Goal: Information Seeking & Learning: Stay updated

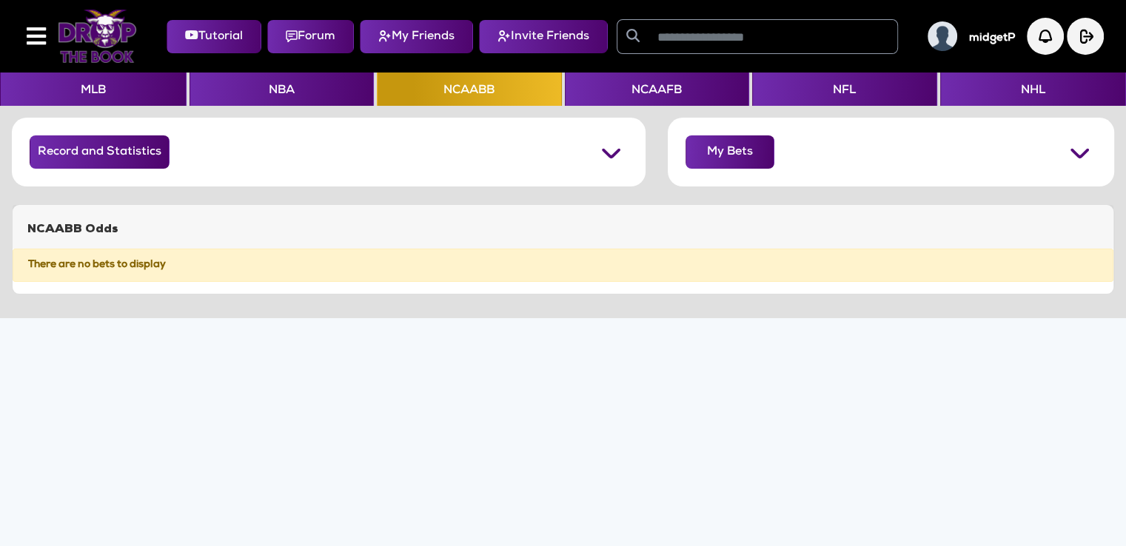
click at [98, 23] on img at bounding box center [97, 36] width 79 height 53
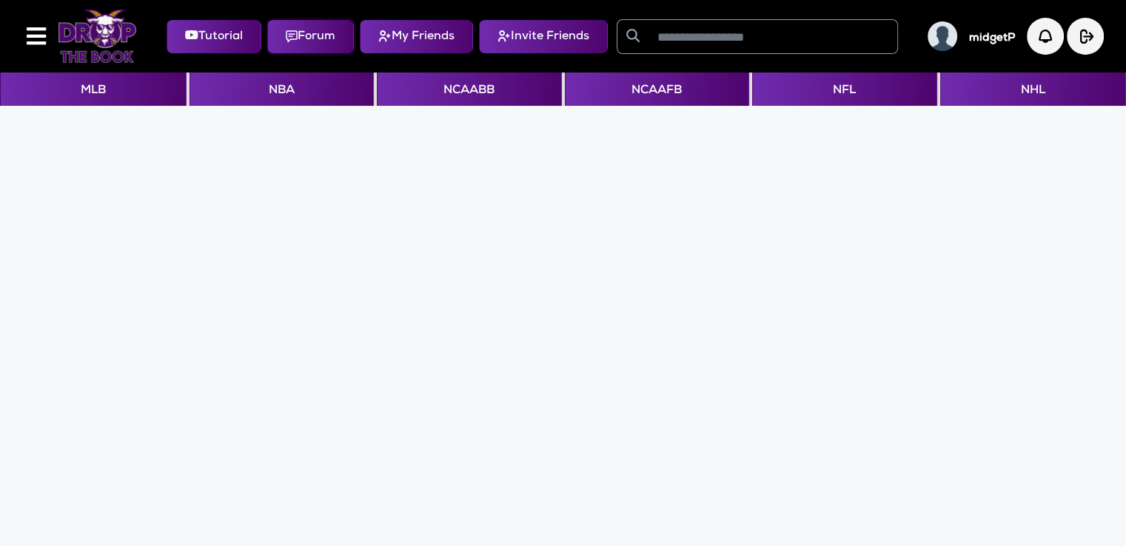
click at [323, 41] on button "Forum" at bounding box center [310, 36] width 87 height 33
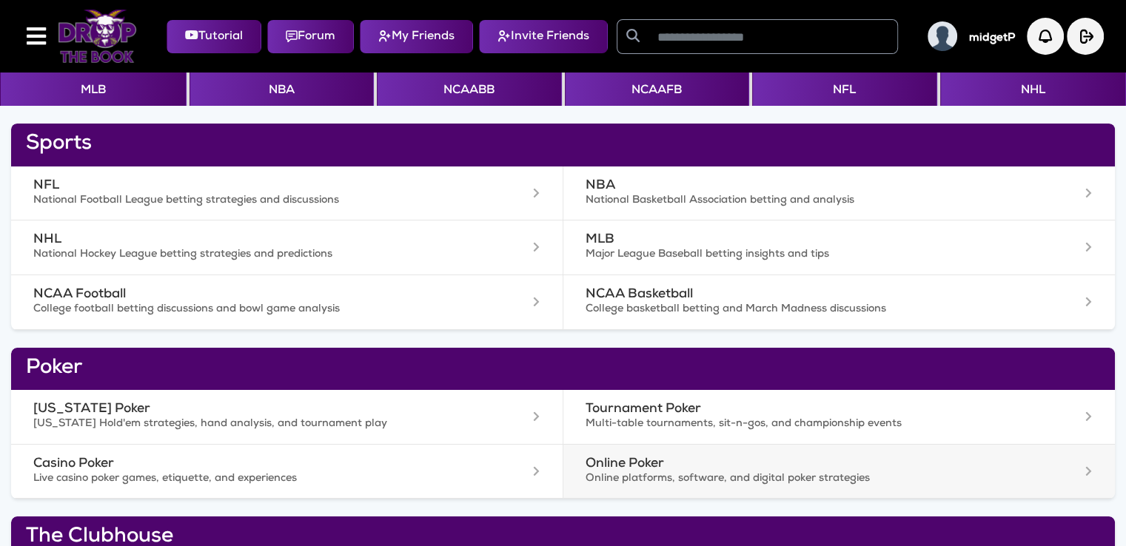
click at [635, 463] on h3 "Online Poker" at bounding box center [792, 465] width 412 height 16
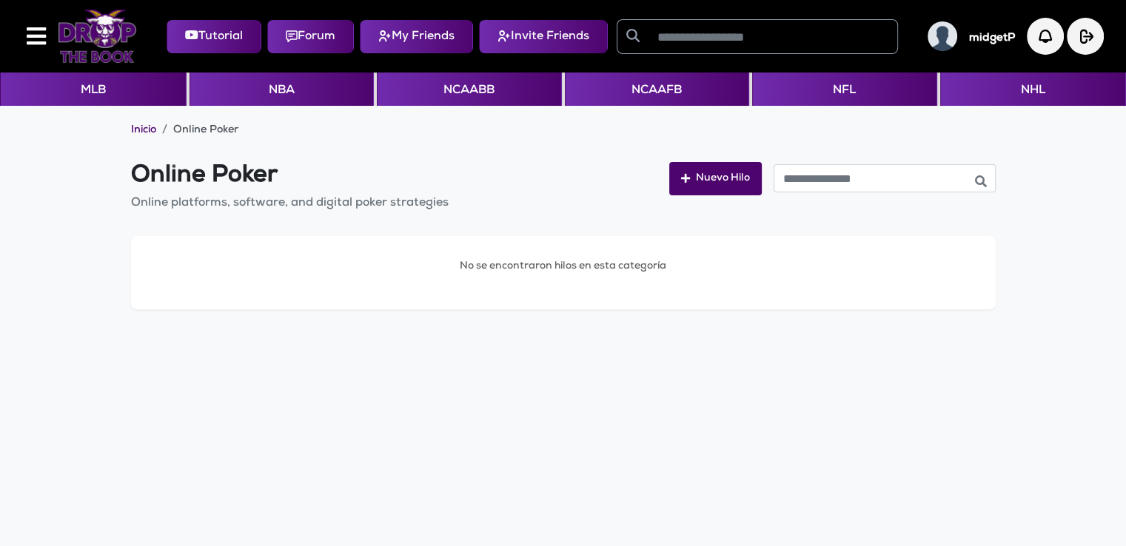
click at [91, 40] on img at bounding box center [97, 36] width 79 height 53
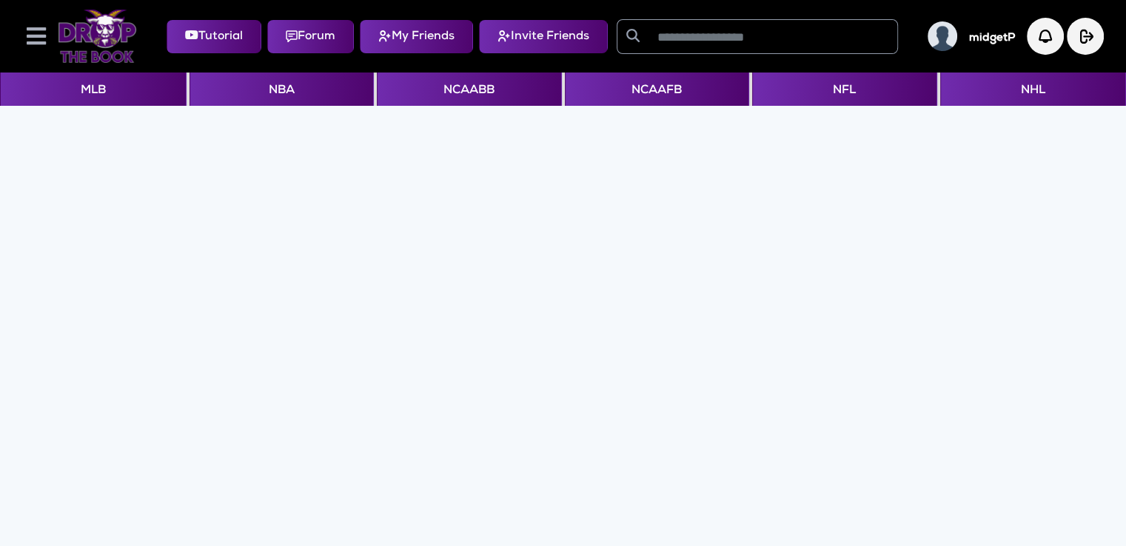
click at [36, 37] on icon at bounding box center [36, 36] width 19 height 22
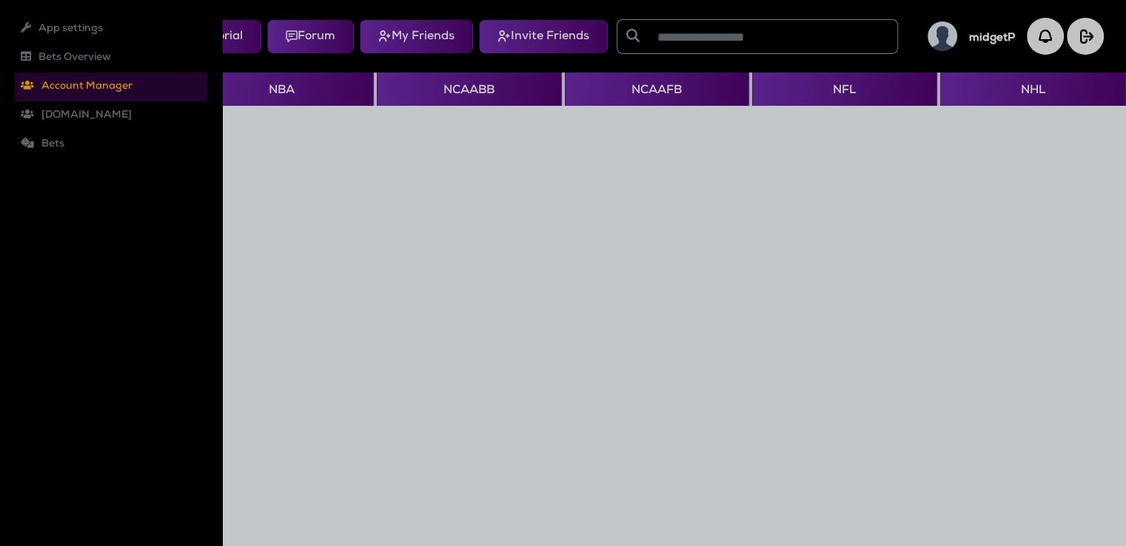
click at [73, 83] on li "Account Manager Roles Users" at bounding box center [111, 87] width 192 height 29
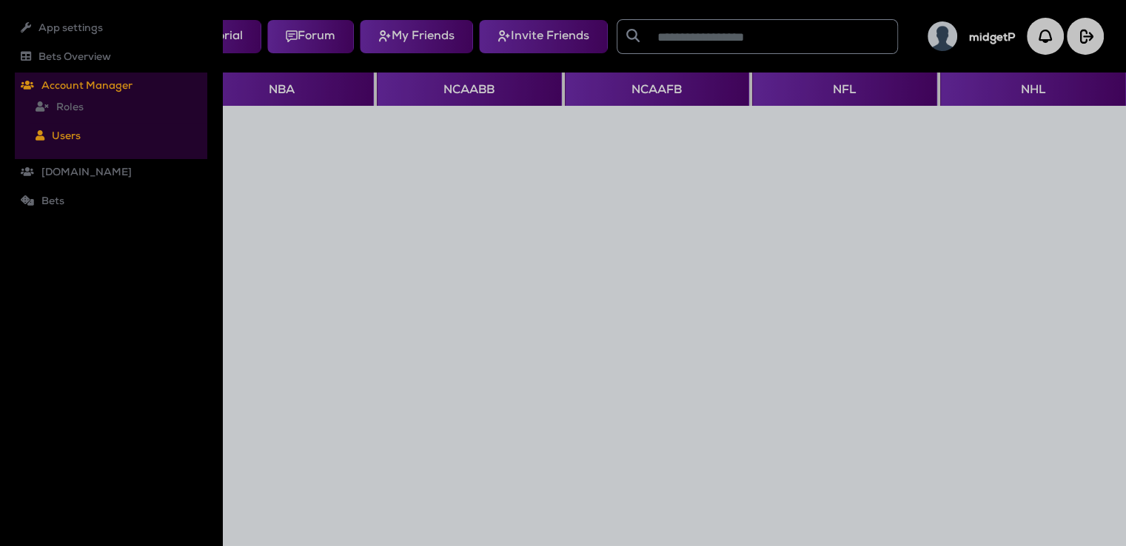
click at [69, 137] on li "Users" at bounding box center [119, 137] width 178 height 29
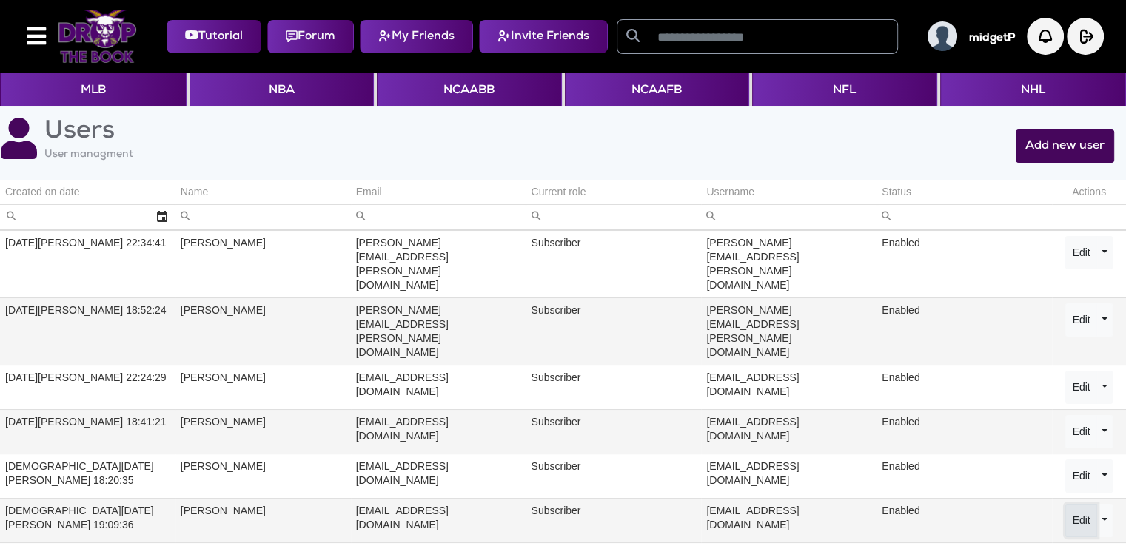
click at [1067, 504] on button "Edit" at bounding box center [1080, 520] width 31 height 33
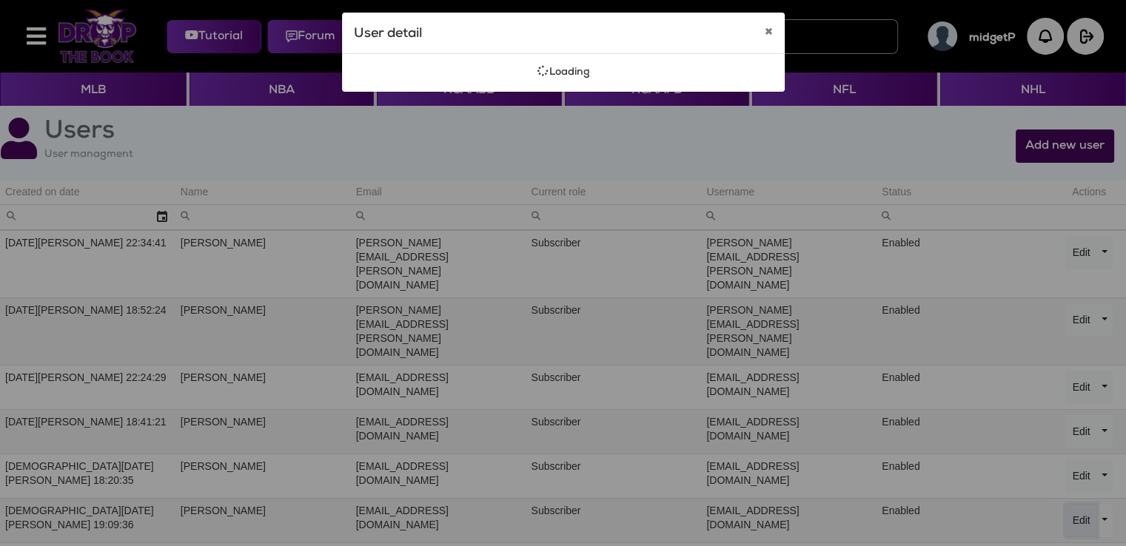
select select "**********"
select select "********"
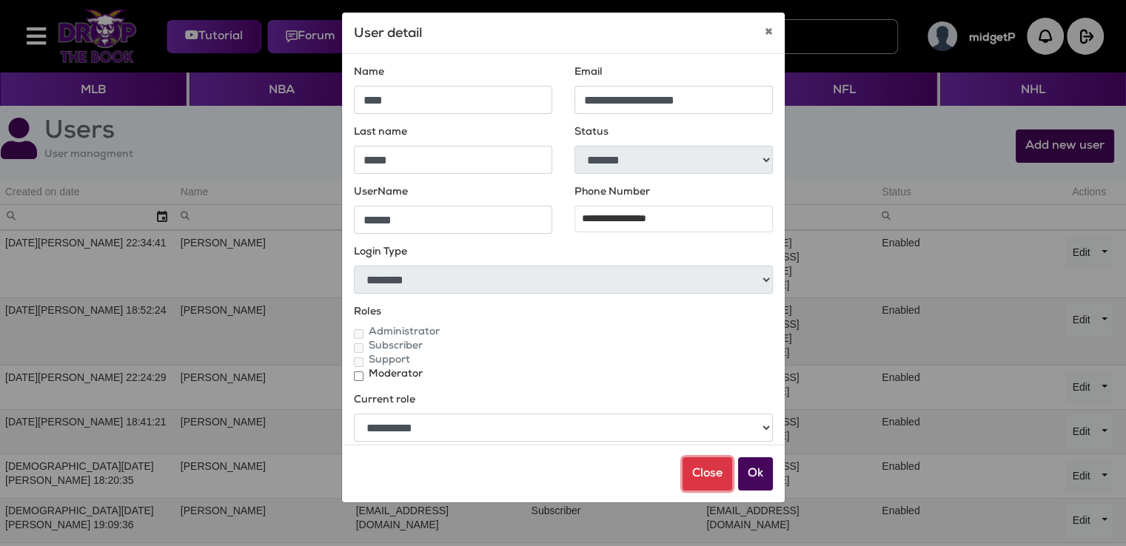
click at [723, 478] on button "Close" at bounding box center [708, 474] width 50 height 33
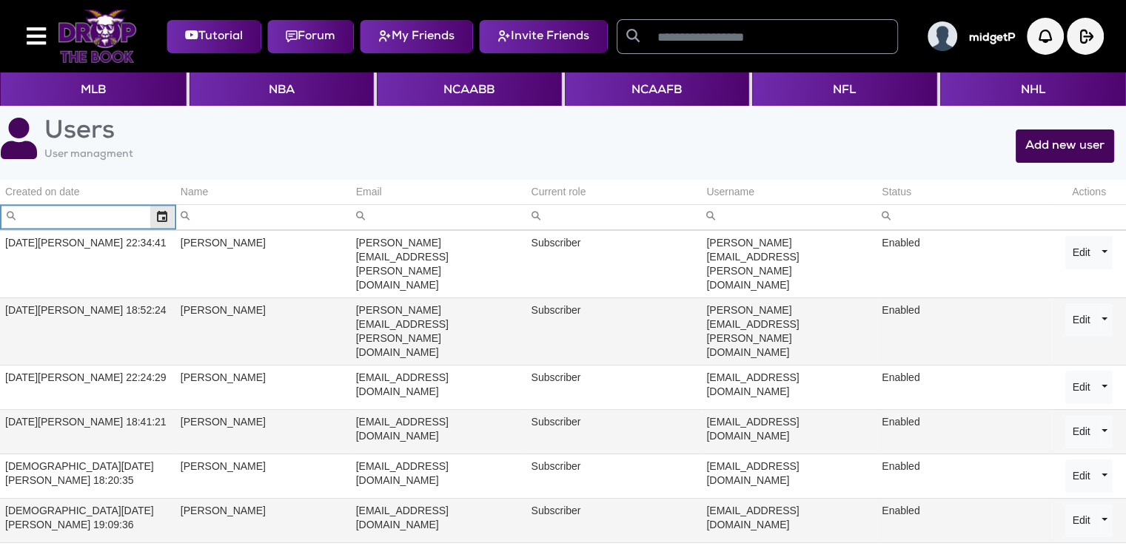
click at [78, 217] on input "Celda de filtro" at bounding box center [75, 217] width 150 height 24
click at [253, 214] on input "Celda de filtro" at bounding box center [262, 217] width 175 height 24
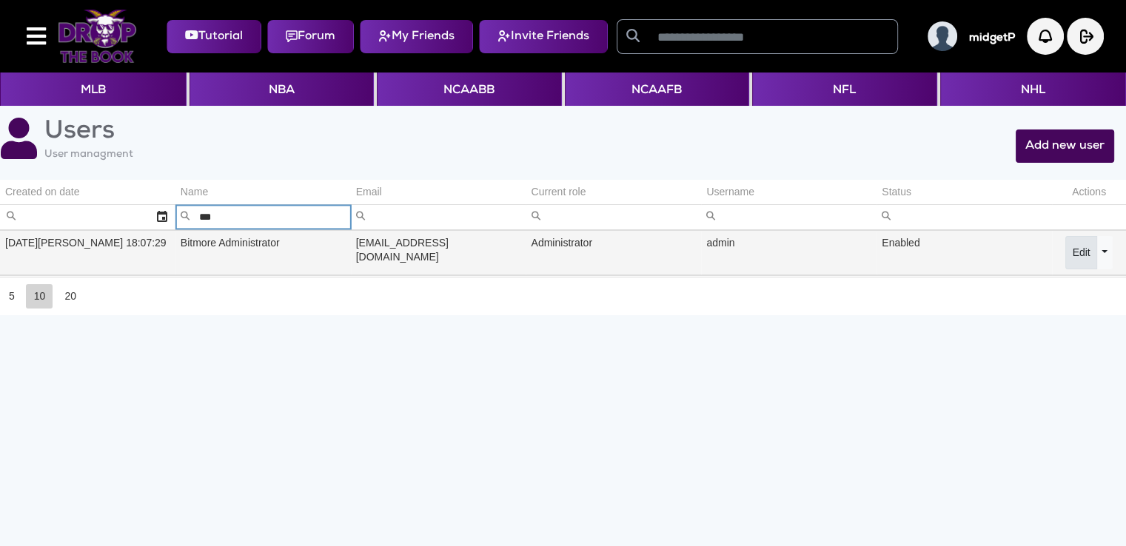
type input "***"
click at [1091, 258] on button "Edit" at bounding box center [1080, 252] width 31 height 33
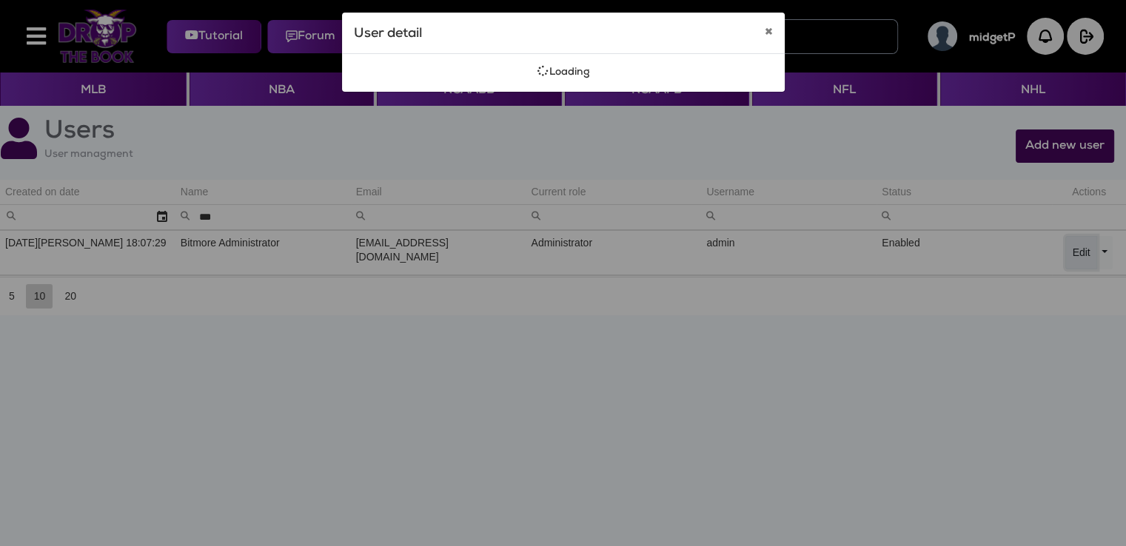
select select "**********"
select select "********"
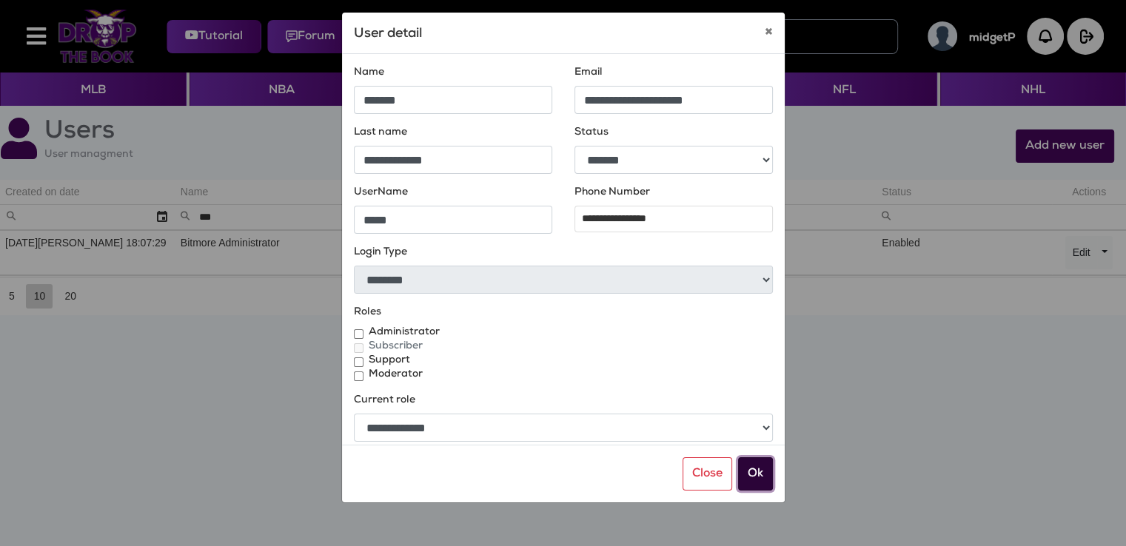
click at [753, 474] on button "Ok" at bounding box center [755, 474] width 35 height 33
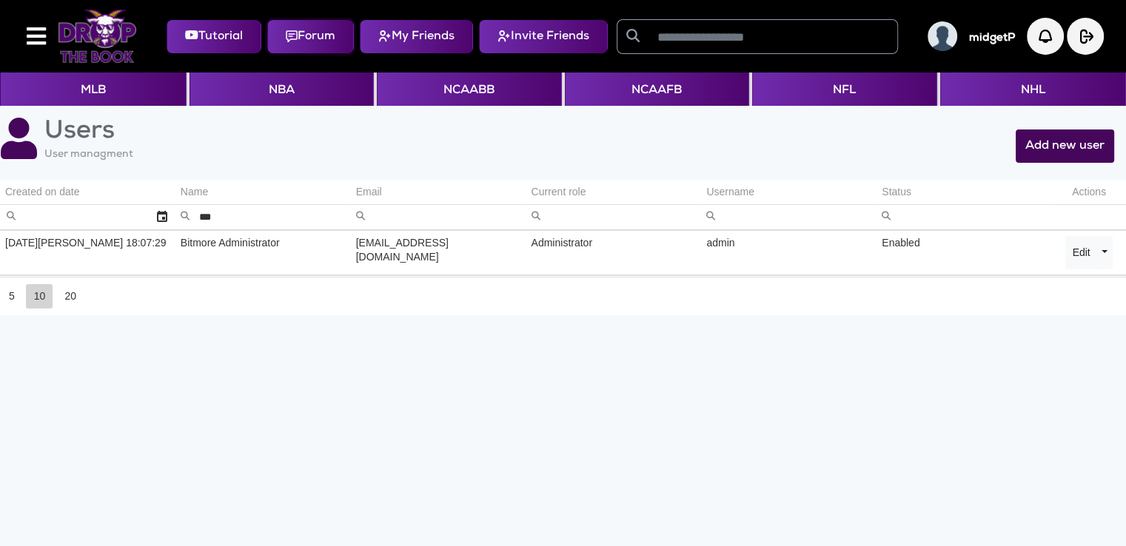
click at [309, 36] on button "Forum" at bounding box center [310, 36] width 87 height 33
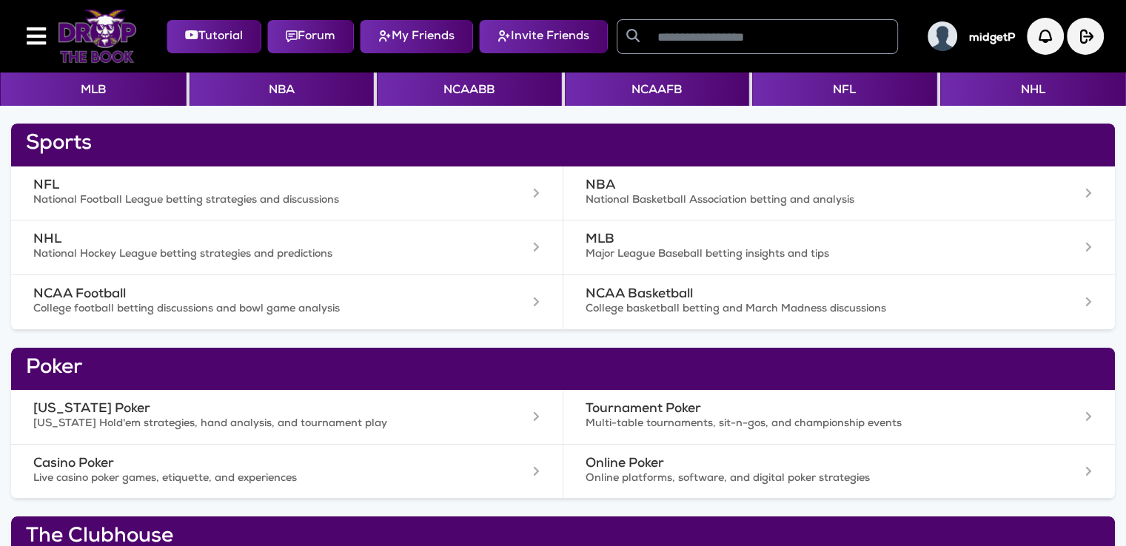
click at [96, 36] on img at bounding box center [97, 36] width 79 height 53
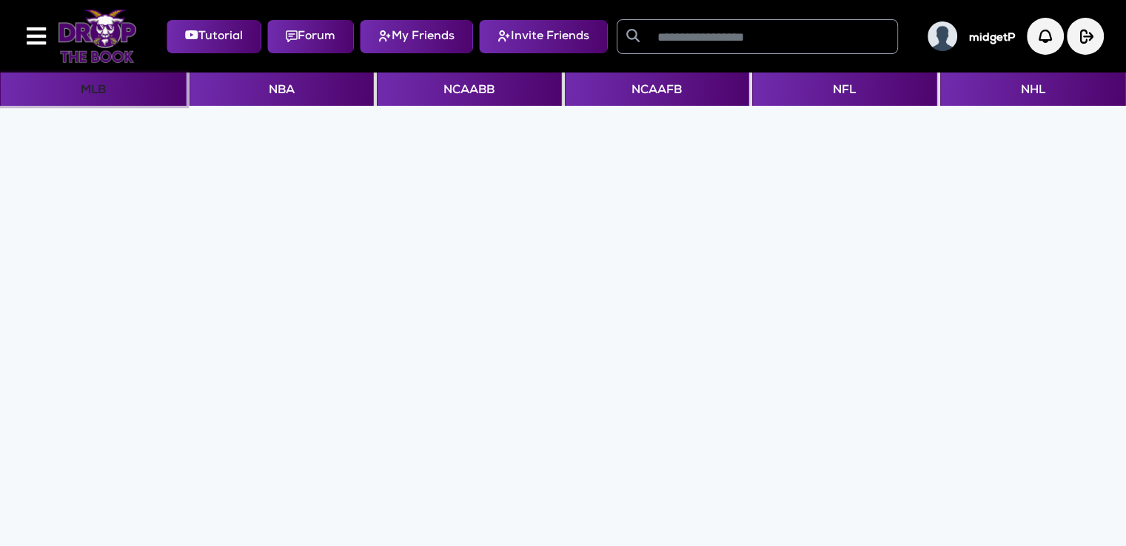
click at [103, 96] on button "MLB" at bounding box center [93, 89] width 187 height 33
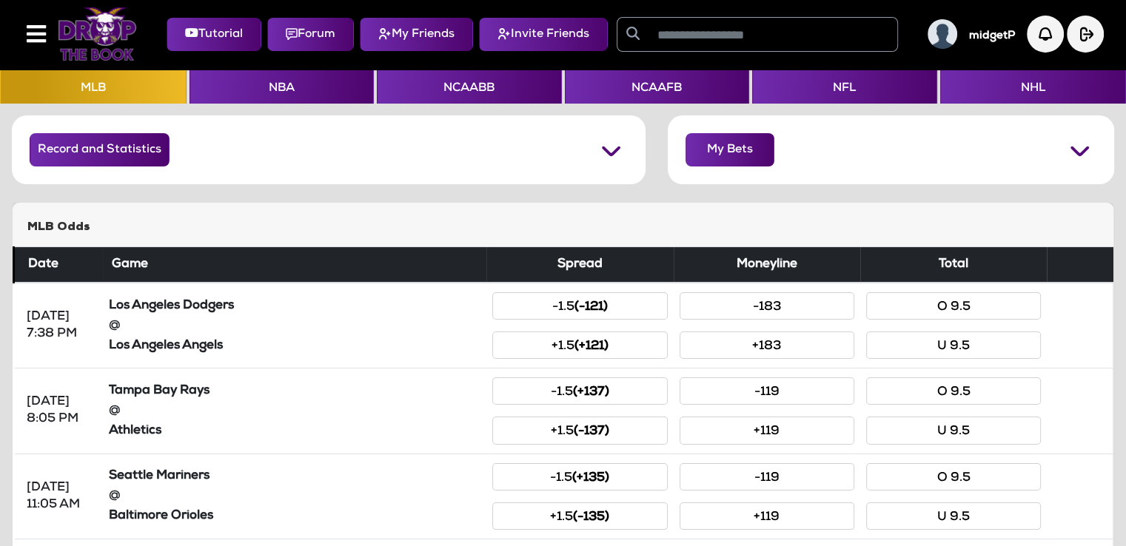
scroll to position [1, 0]
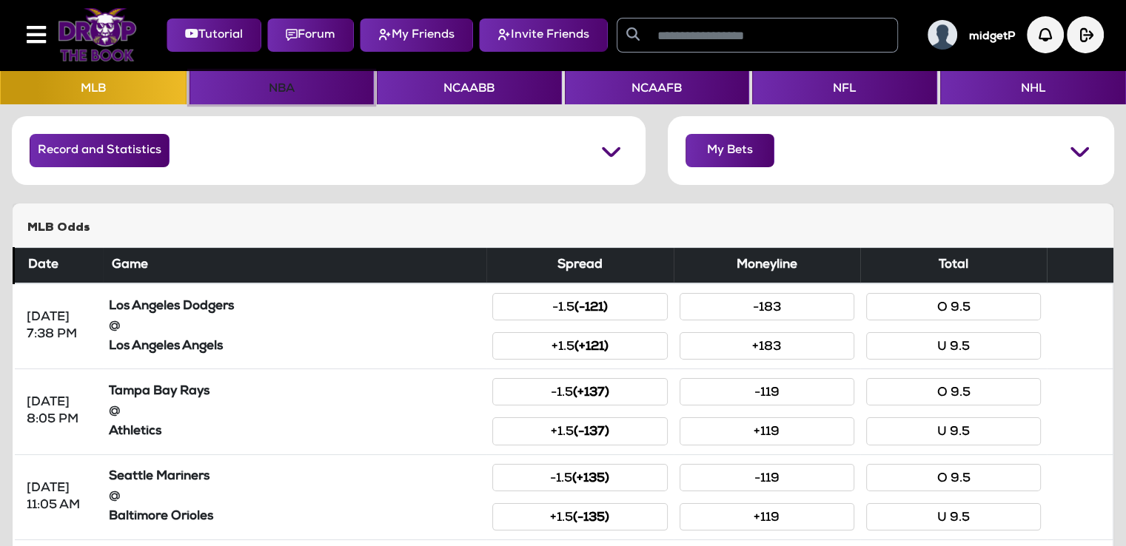
click at [281, 87] on button "NBA" at bounding box center [282, 87] width 185 height 33
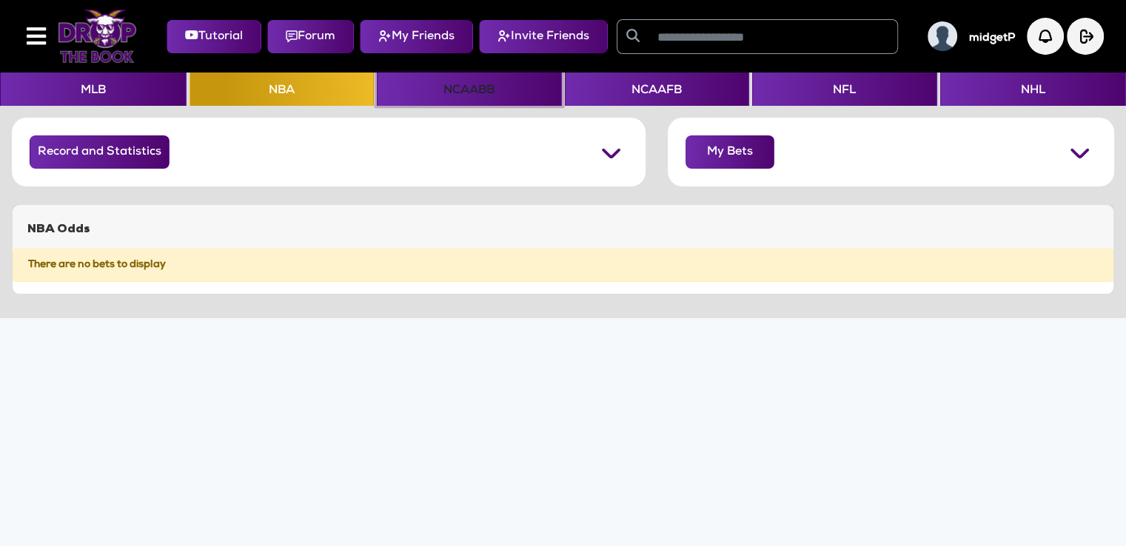
click at [457, 81] on button "NCAABB" at bounding box center [469, 89] width 185 height 33
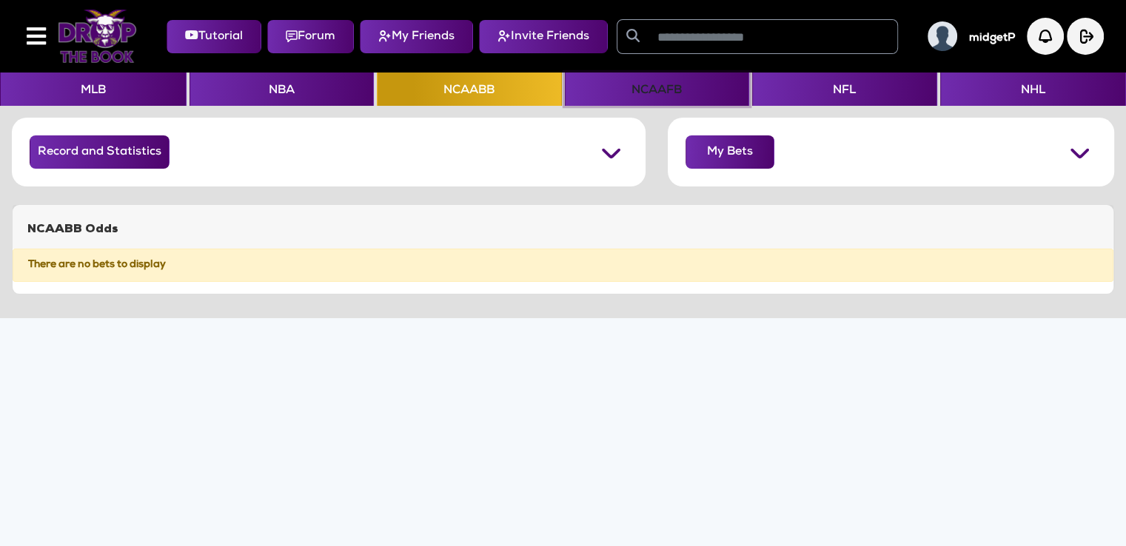
click at [631, 89] on button "NCAAFB" at bounding box center [657, 89] width 185 height 33
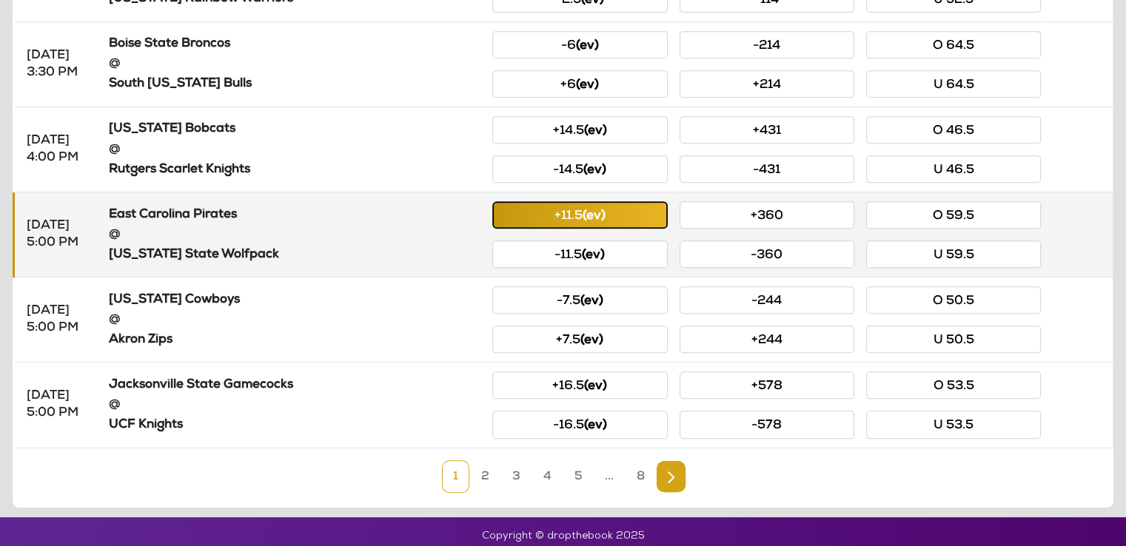
click at [503, 207] on button "+11.5 (ev)" at bounding box center [579, 214] width 175 height 27
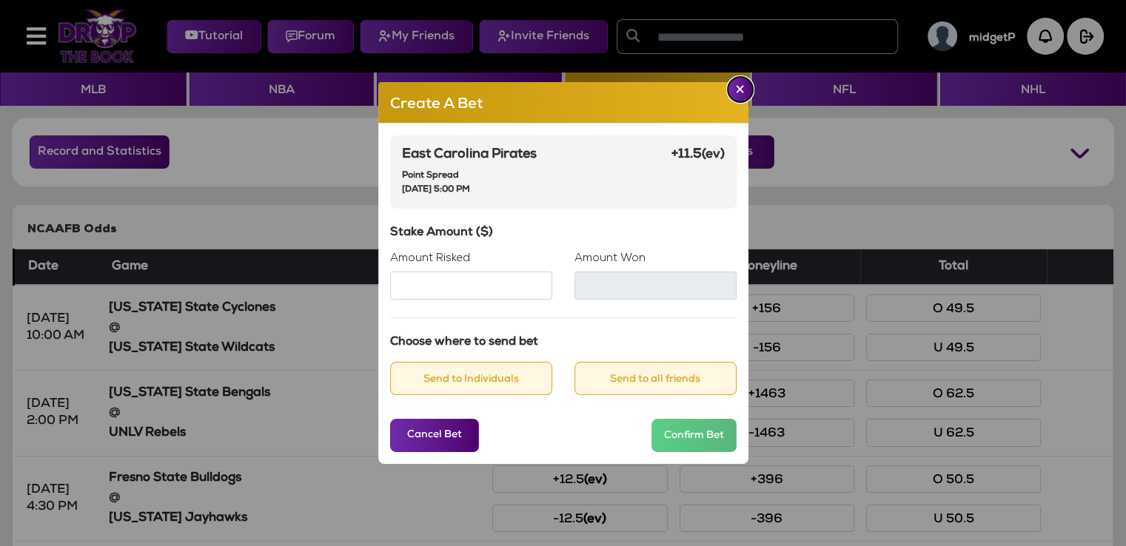
click at [740, 98] on button "Close" at bounding box center [740, 89] width 25 height 25
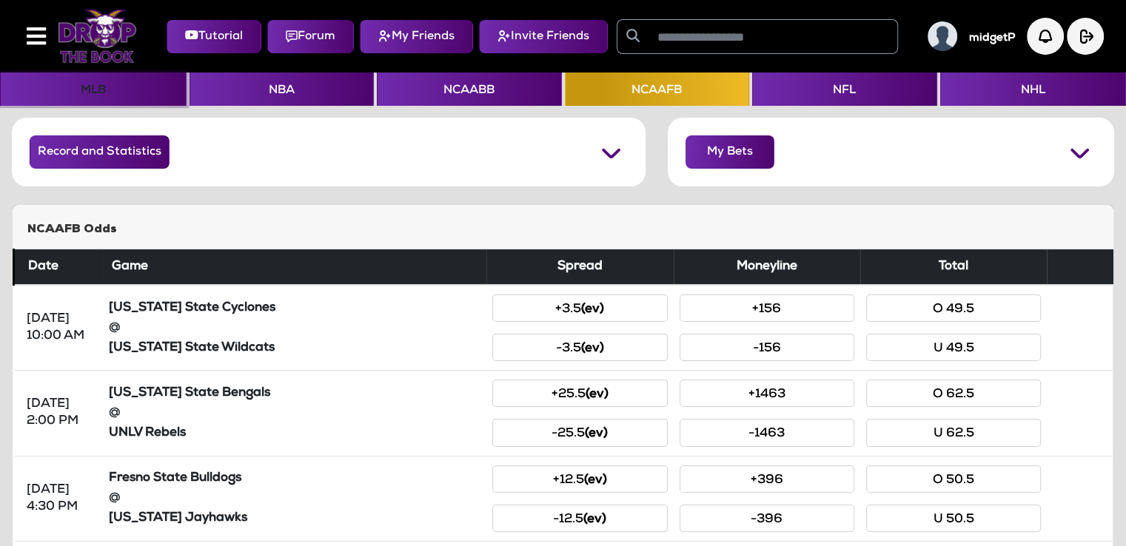
click at [76, 86] on button "MLB" at bounding box center [93, 89] width 187 height 33
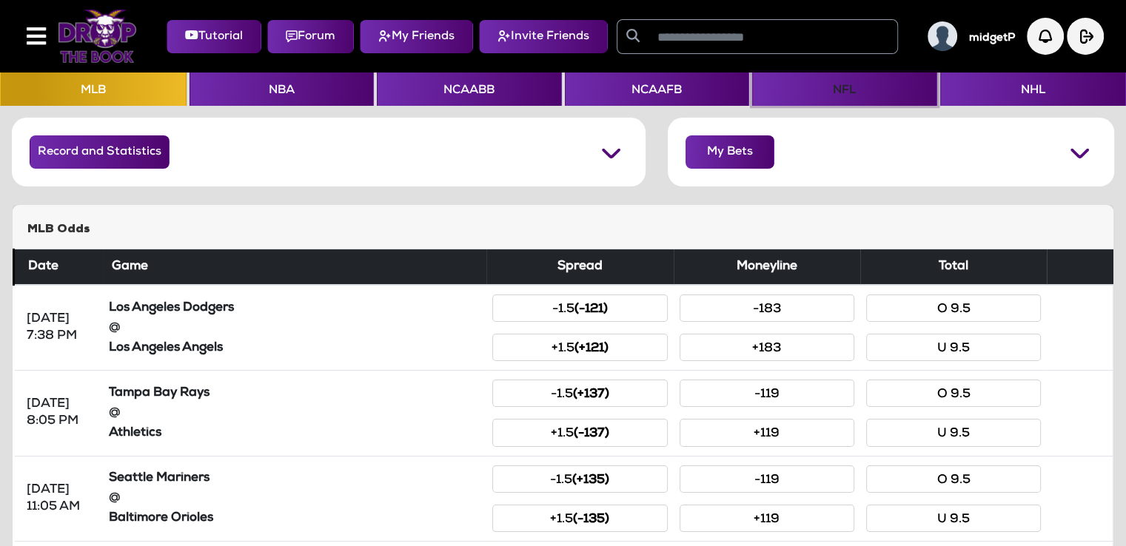
click at [814, 85] on button "NFL" at bounding box center [844, 89] width 185 height 33
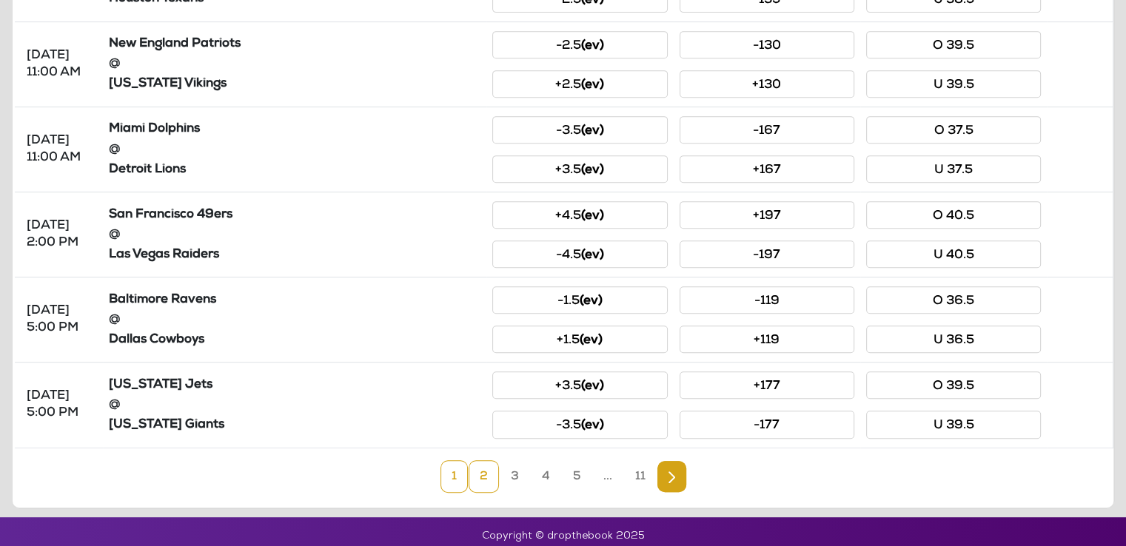
click at [486, 468] on link "2" at bounding box center [484, 476] width 30 height 33
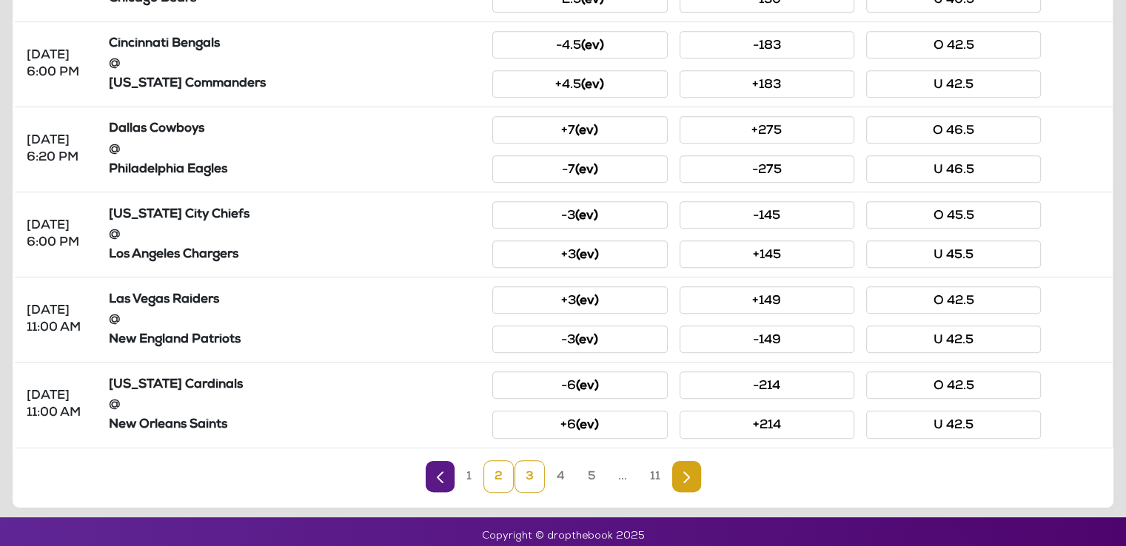
click at [535, 465] on link "3" at bounding box center [530, 476] width 30 height 33
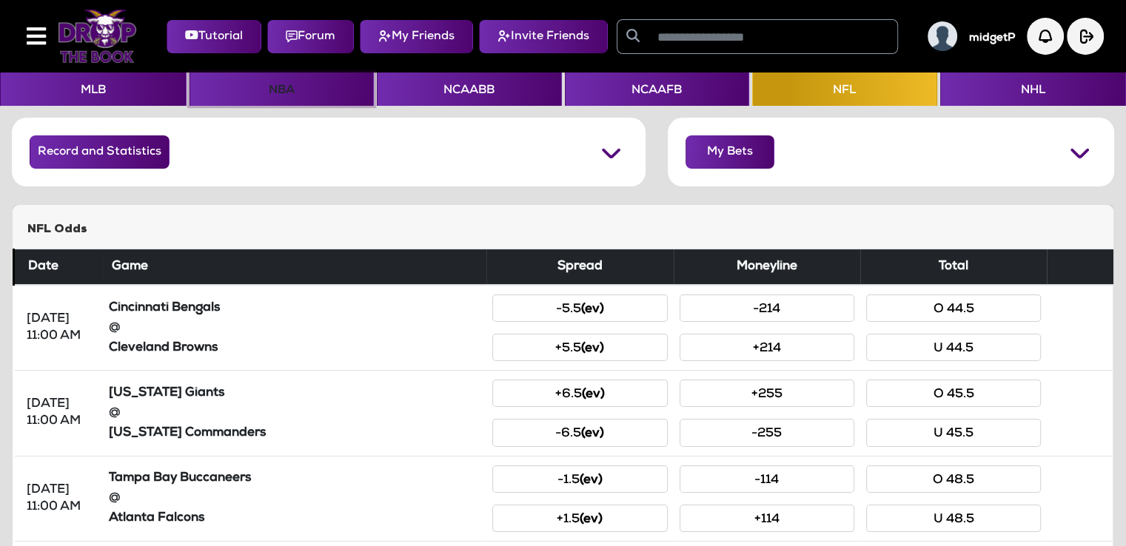
click at [249, 76] on button "NBA" at bounding box center [282, 89] width 185 height 33
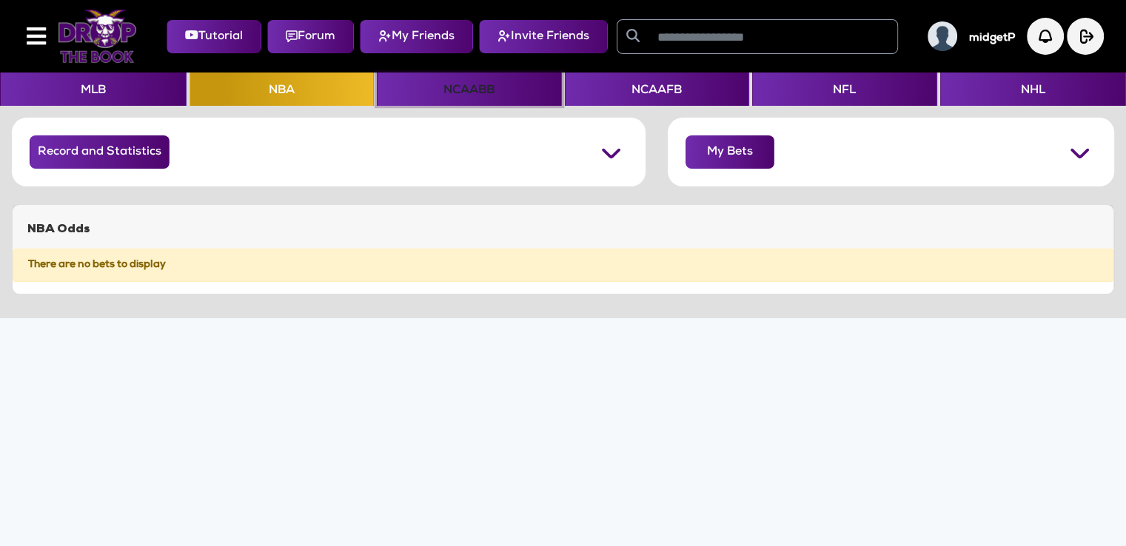
click at [493, 92] on button "NCAABB" at bounding box center [469, 89] width 185 height 33
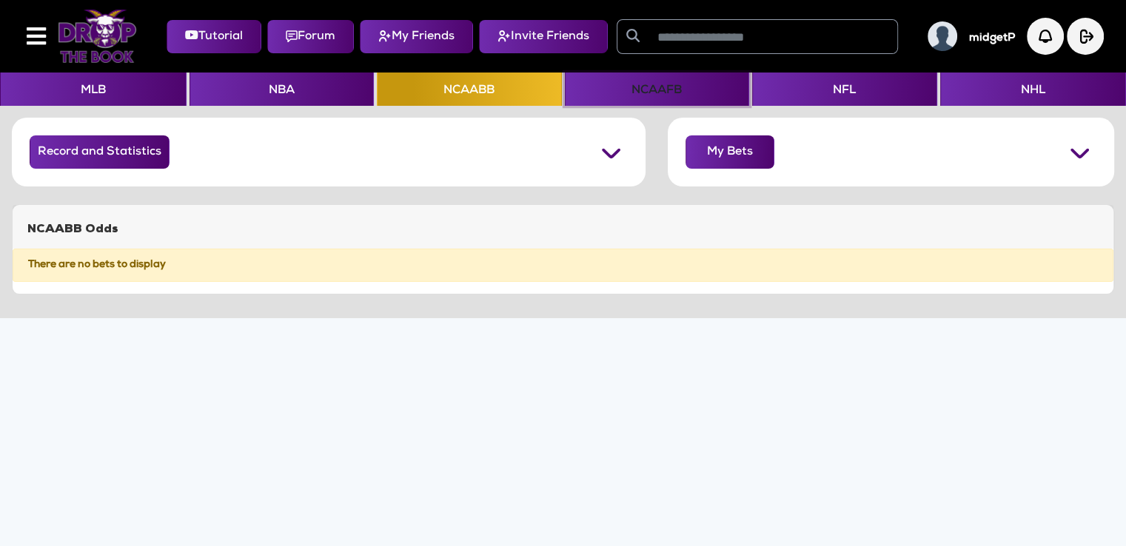
click at [676, 96] on button "NCAAFB" at bounding box center [657, 89] width 185 height 33
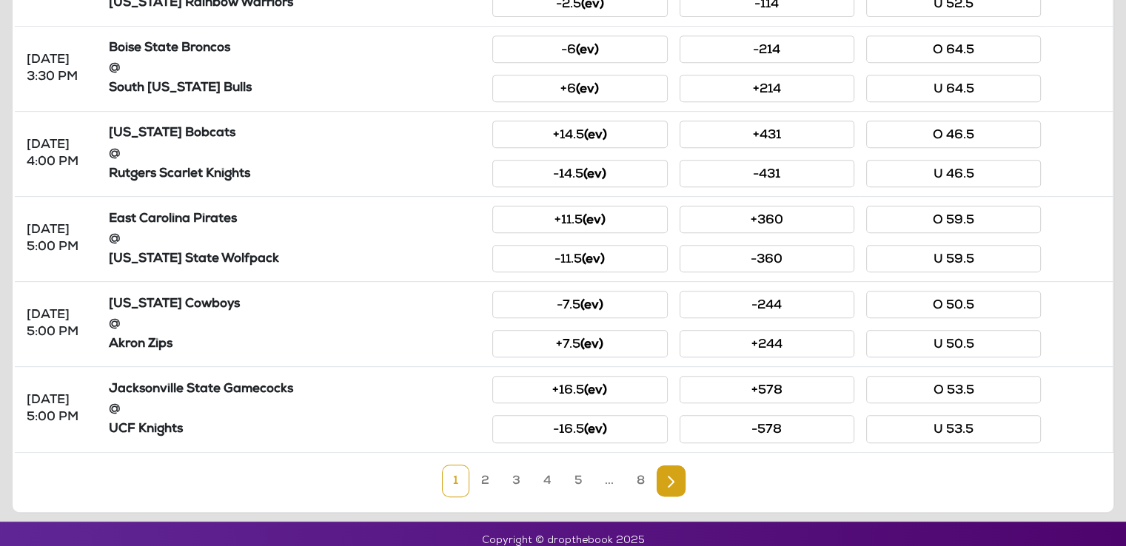
scroll to position [690, 0]
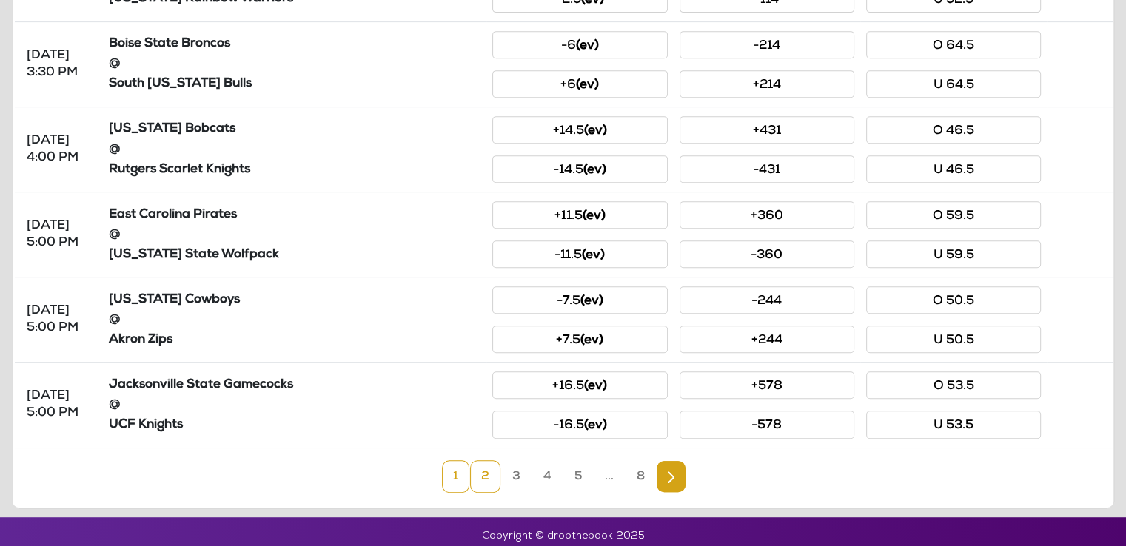
click at [489, 464] on link "2" at bounding box center [485, 476] width 30 height 33
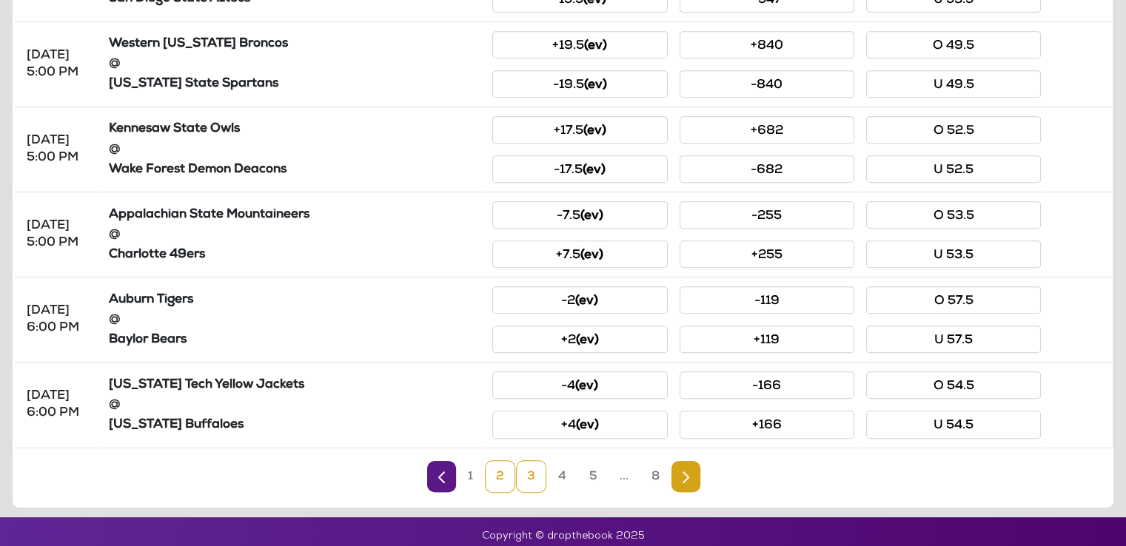
click at [529, 470] on link "3" at bounding box center [531, 476] width 30 height 33
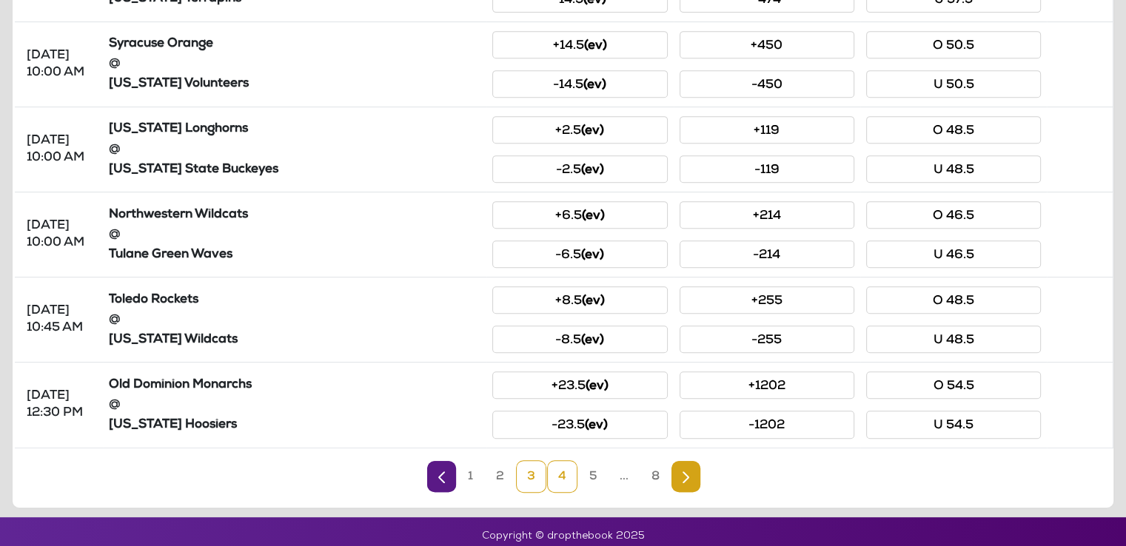
click at [555, 469] on link "4" at bounding box center [562, 476] width 30 height 33
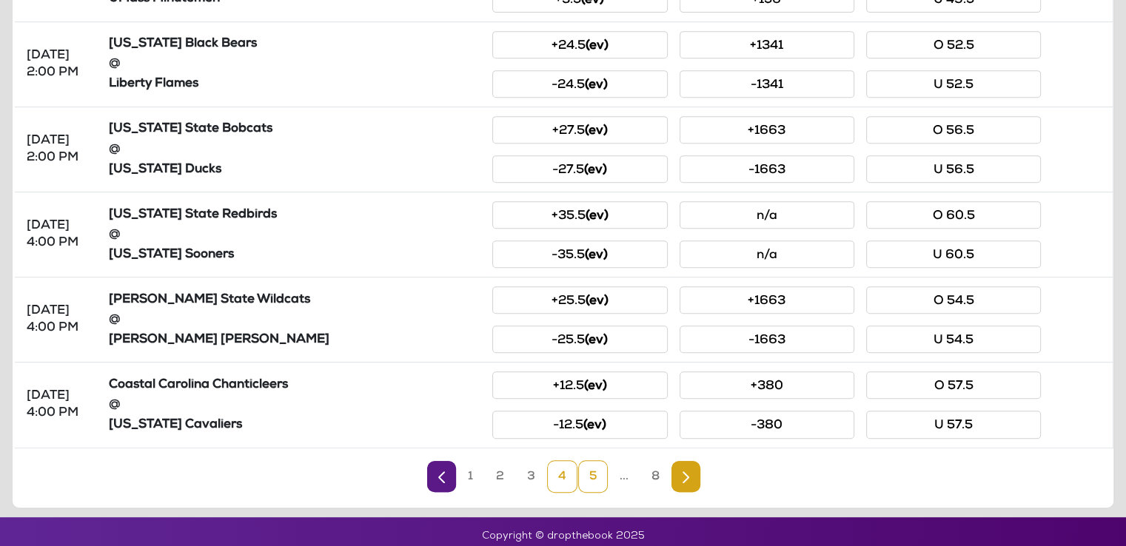
click at [594, 475] on link "5" at bounding box center [593, 476] width 30 height 33
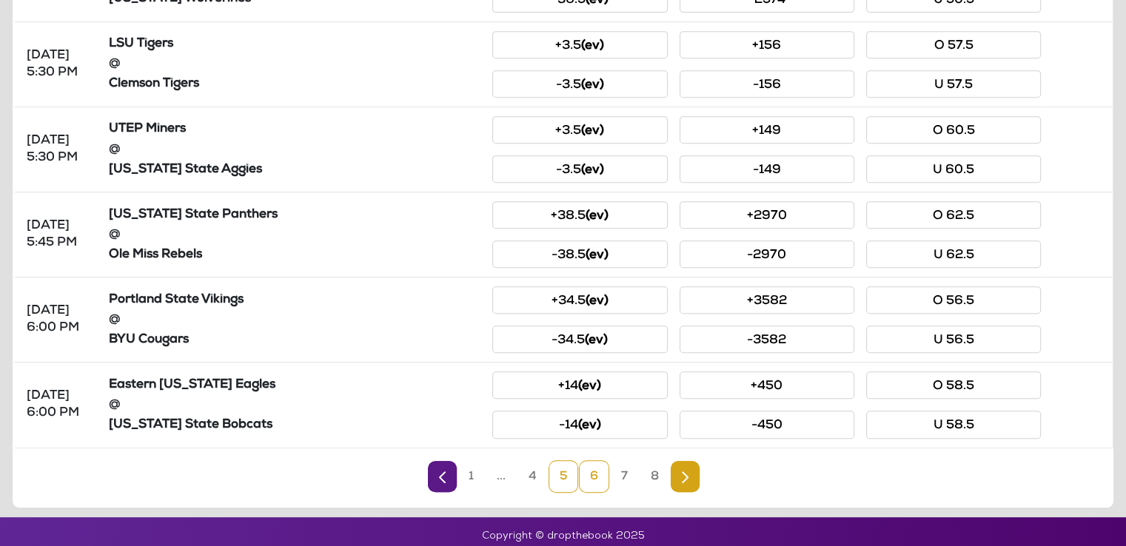
click at [589, 469] on link "6" at bounding box center [594, 476] width 30 height 33
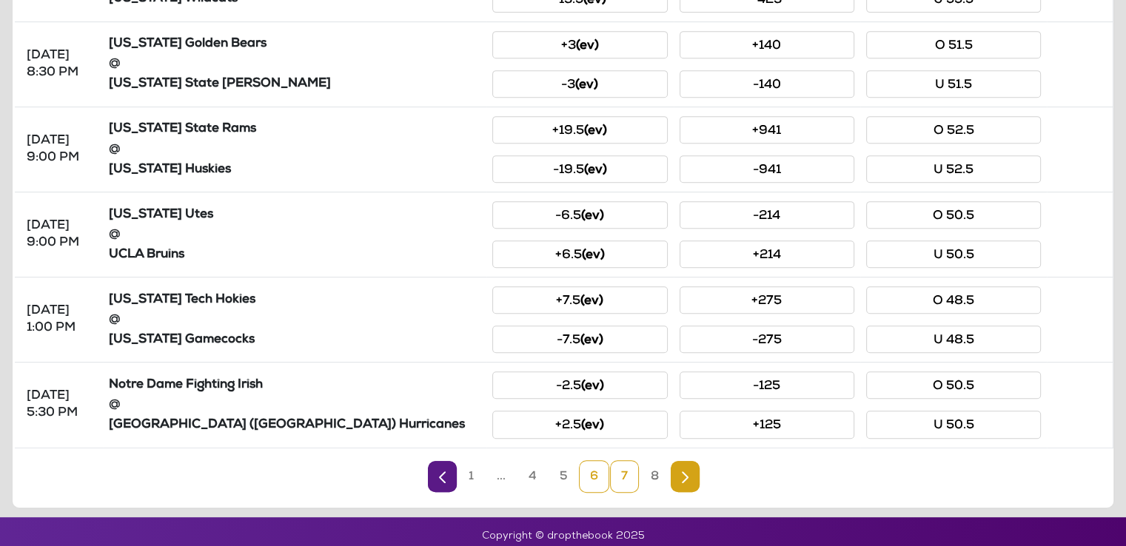
click at [617, 473] on link "7" at bounding box center [624, 476] width 29 height 33
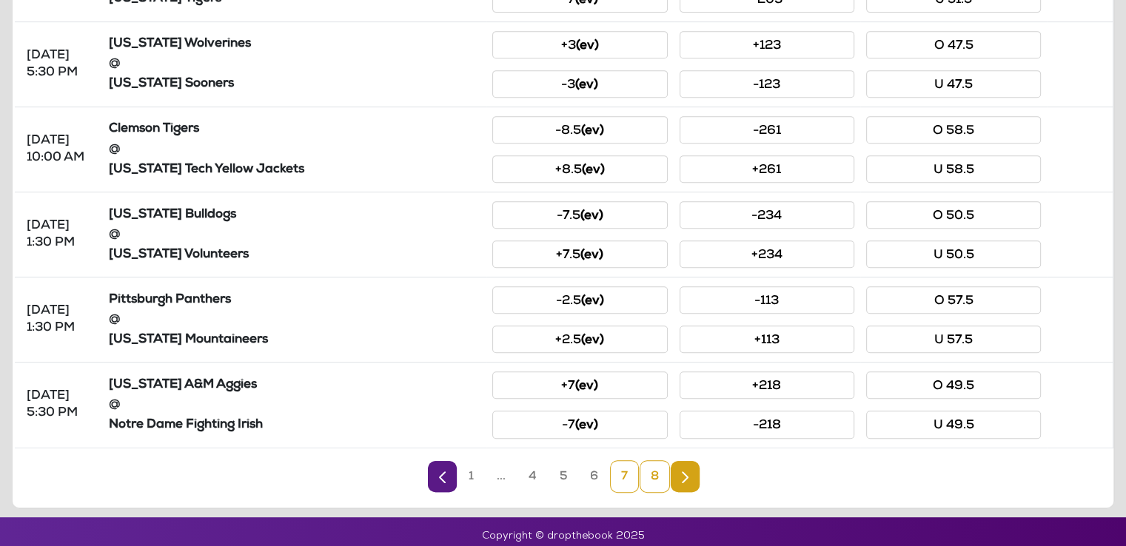
click at [660, 466] on link "8" at bounding box center [655, 476] width 30 height 33
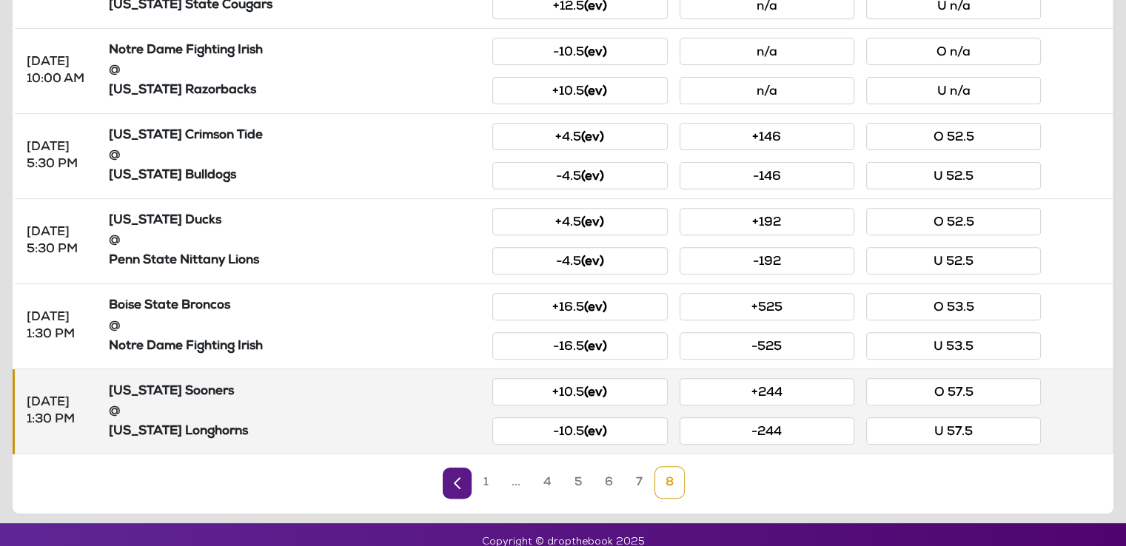
scroll to position [521, 0]
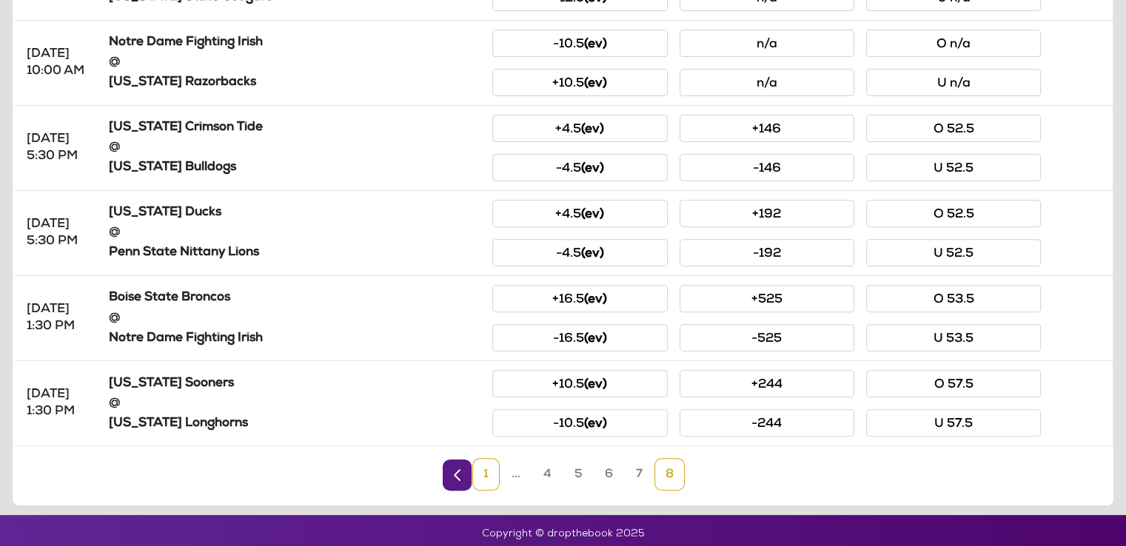
click at [495, 475] on link "1" at bounding box center [485, 474] width 27 height 33
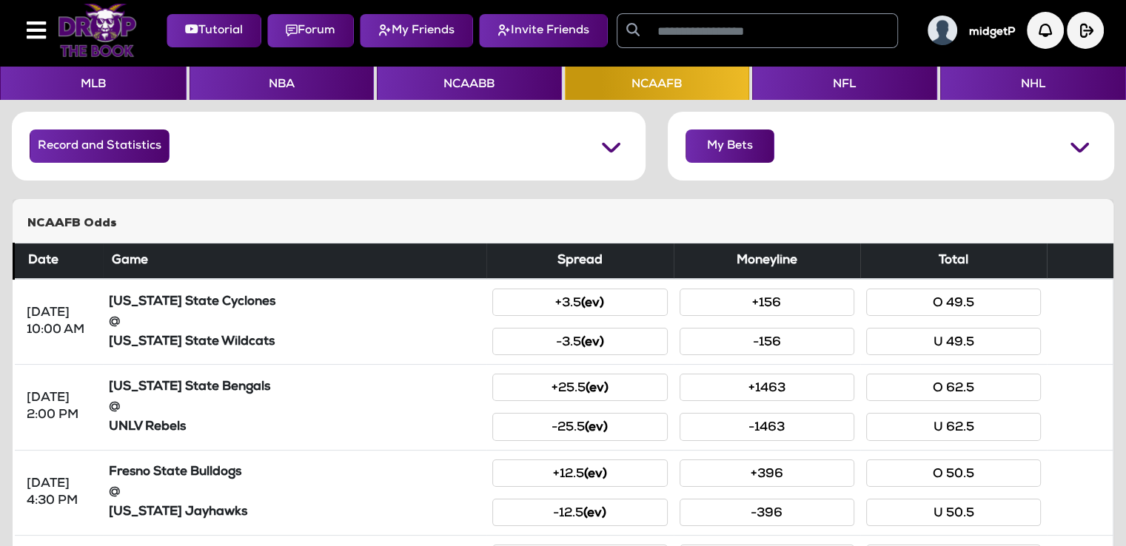
scroll to position [0, 0]
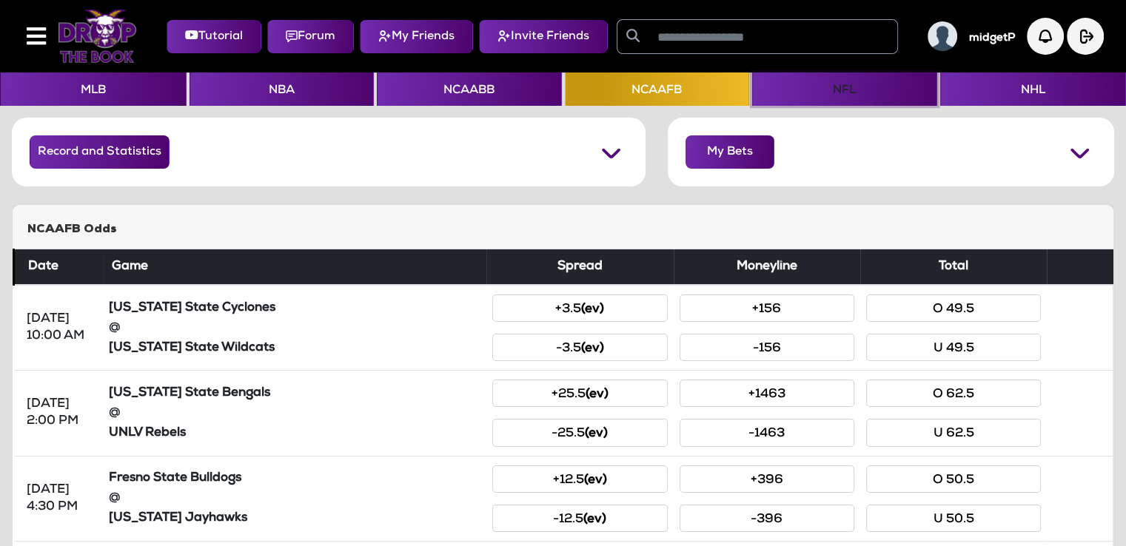
click at [810, 96] on button "NFL" at bounding box center [844, 89] width 185 height 33
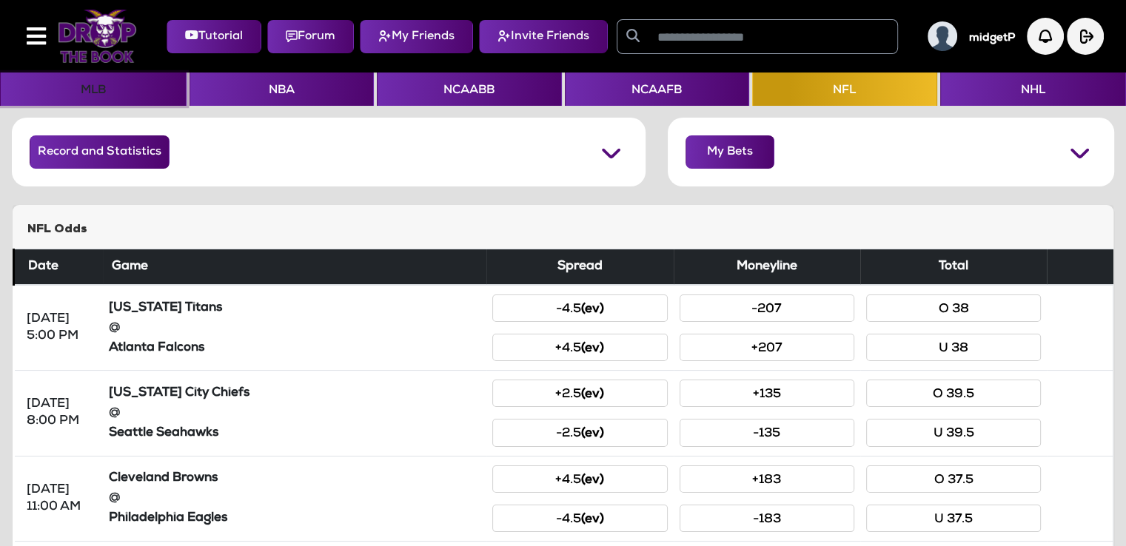
click at [91, 89] on button "MLB" at bounding box center [93, 89] width 187 height 33
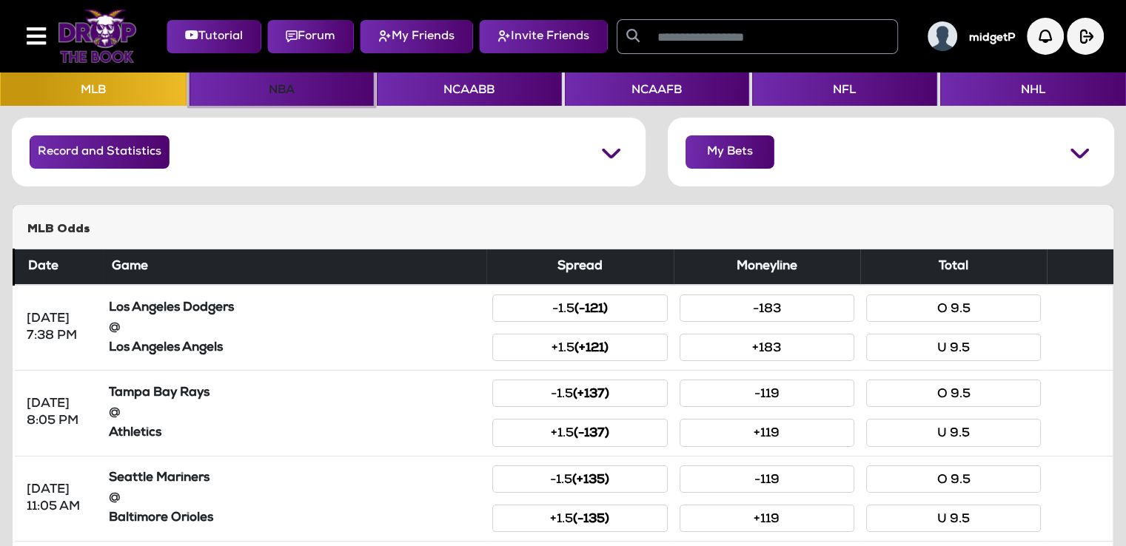
click at [309, 88] on button "NBA" at bounding box center [282, 89] width 185 height 33
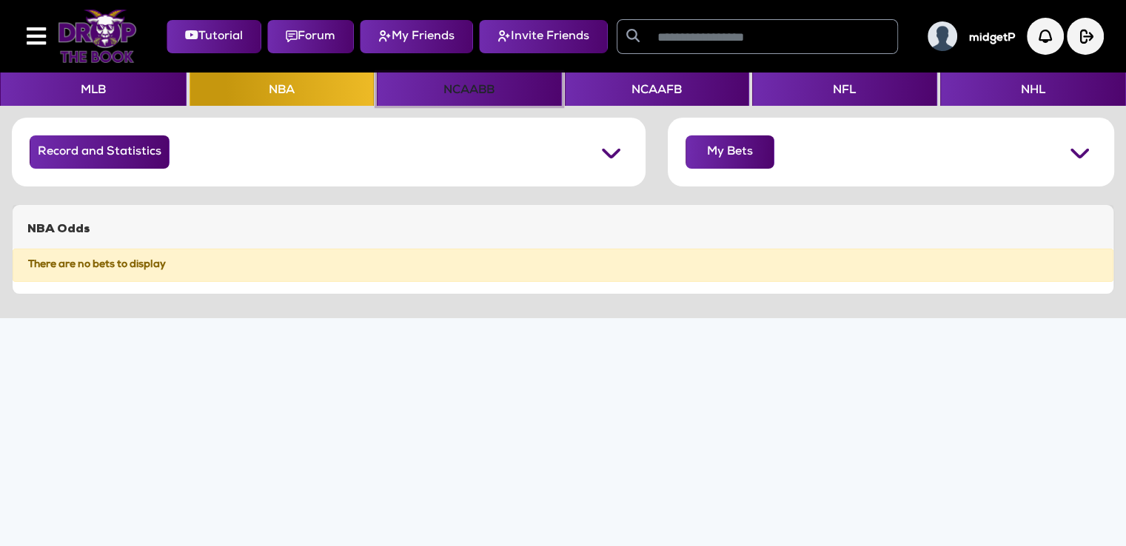
click at [474, 98] on button "NCAABB" at bounding box center [469, 89] width 185 height 33
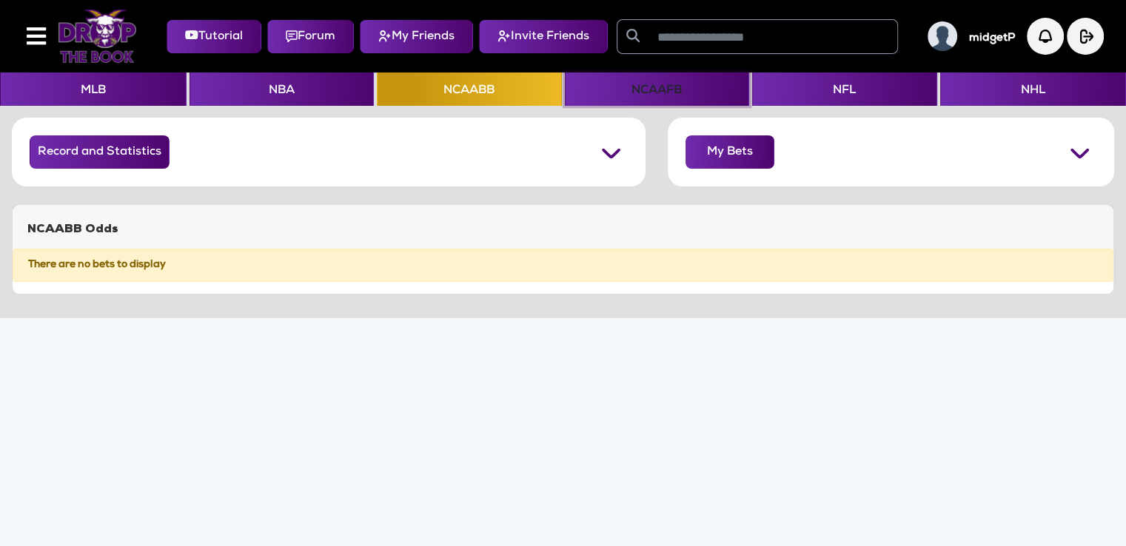
click at [677, 87] on button "NCAAFB" at bounding box center [657, 89] width 185 height 33
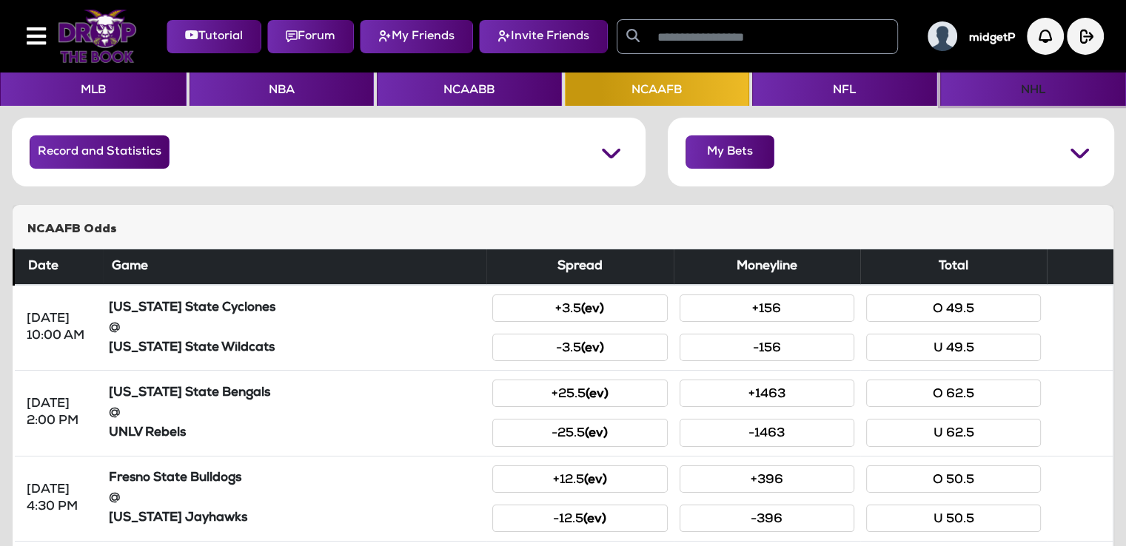
click at [1071, 76] on button "NHL" at bounding box center [1033, 89] width 187 height 33
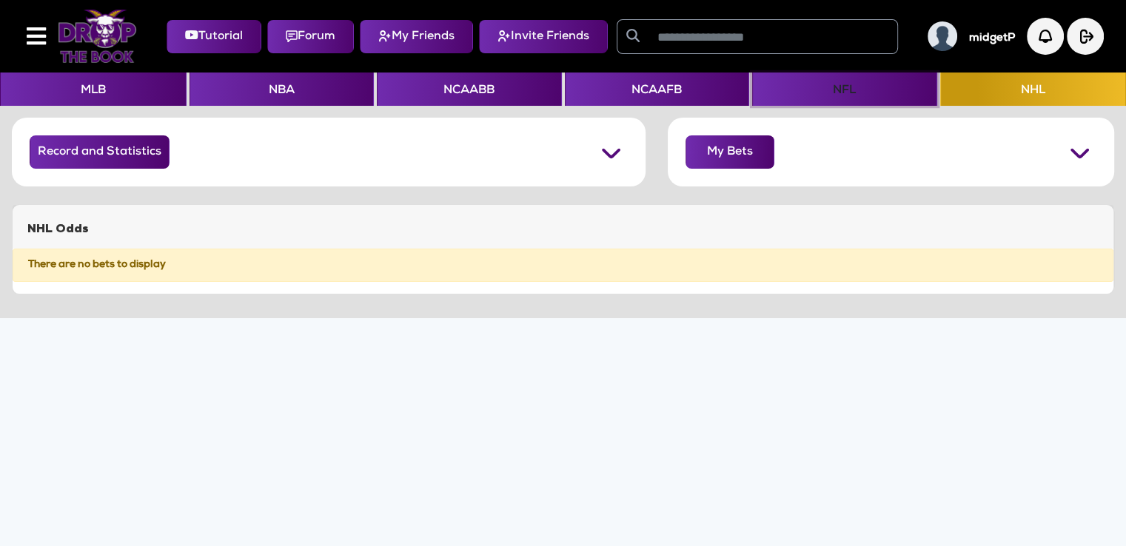
click at [841, 96] on button "NFL" at bounding box center [844, 89] width 185 height 33
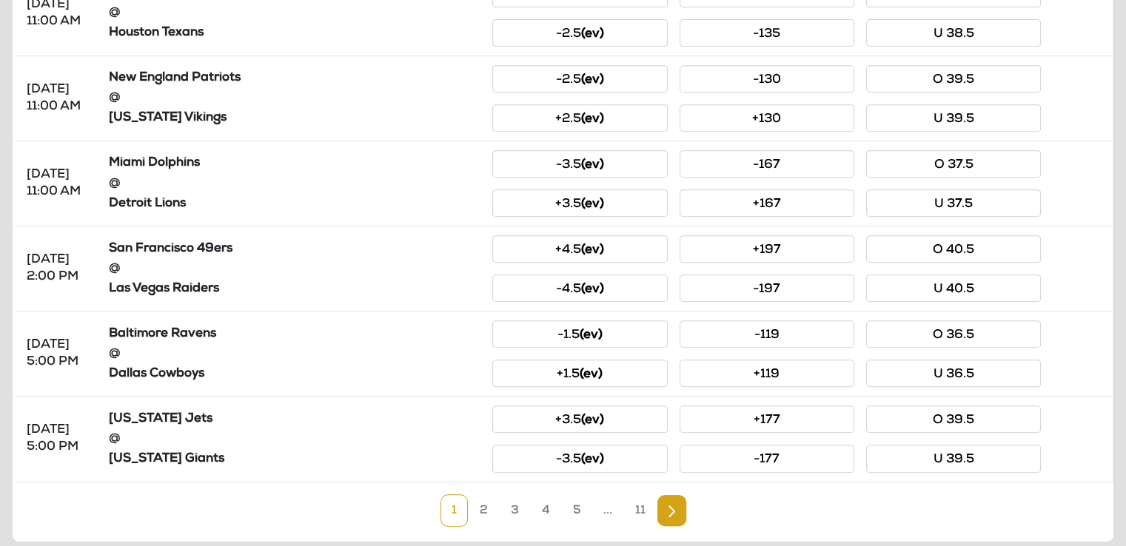
scroll to position [665, 0]
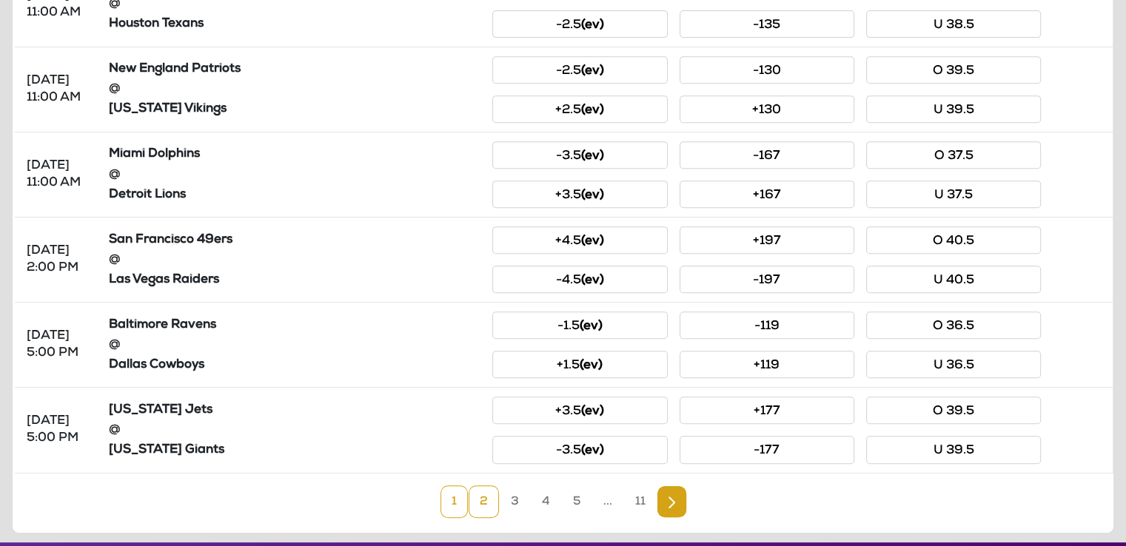
click at [485, 503] on link "2" at bounding box center [484, 502] width 30 height 33
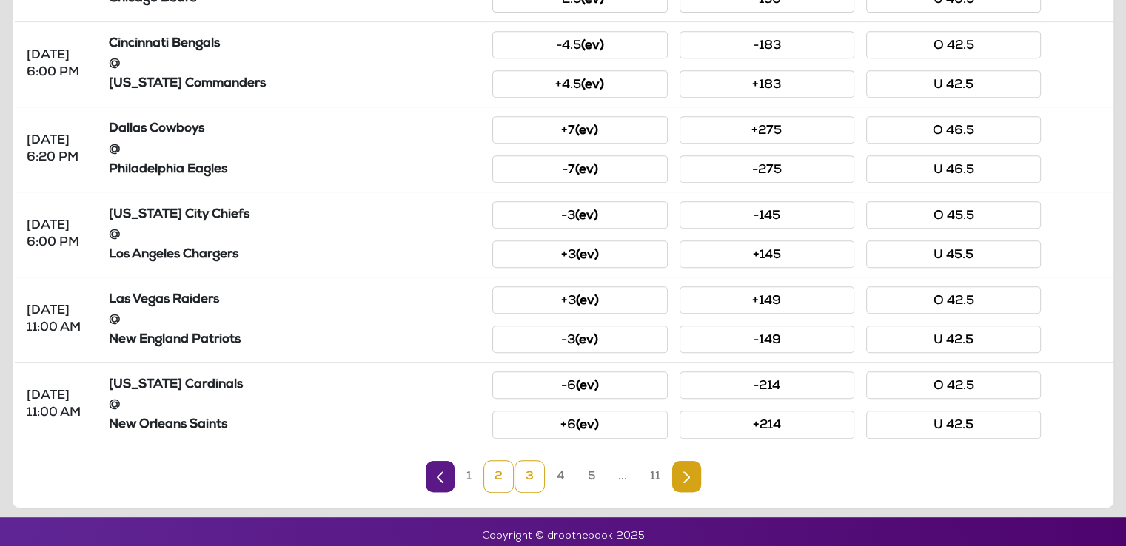
click at [529, 472] on link "3" at bounding box center [530, 476] width 30 height 33
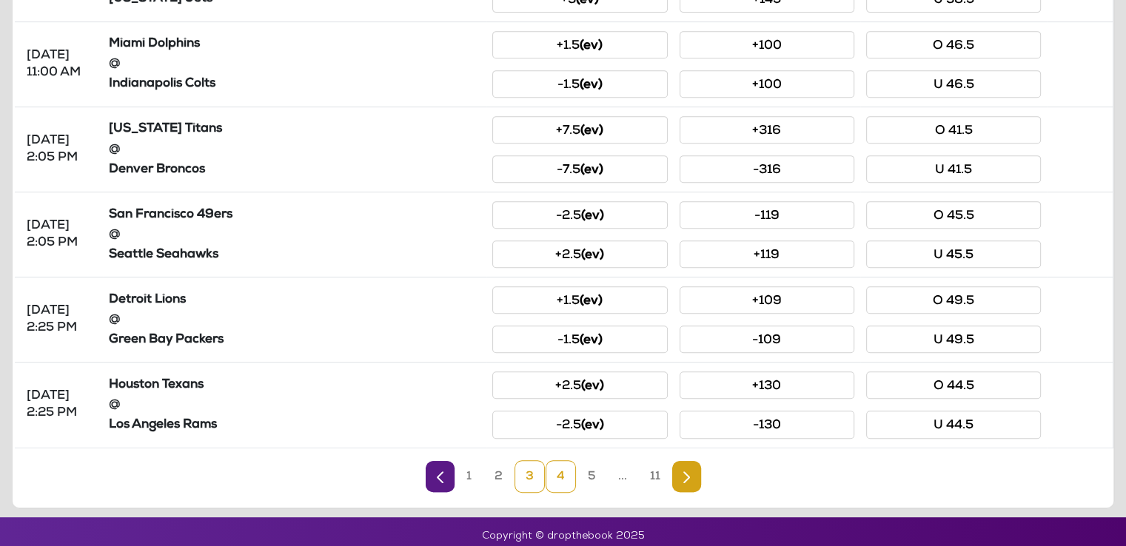
click at [552, 472] on link "4" at bounding box center [561, 476] width 30 height 33
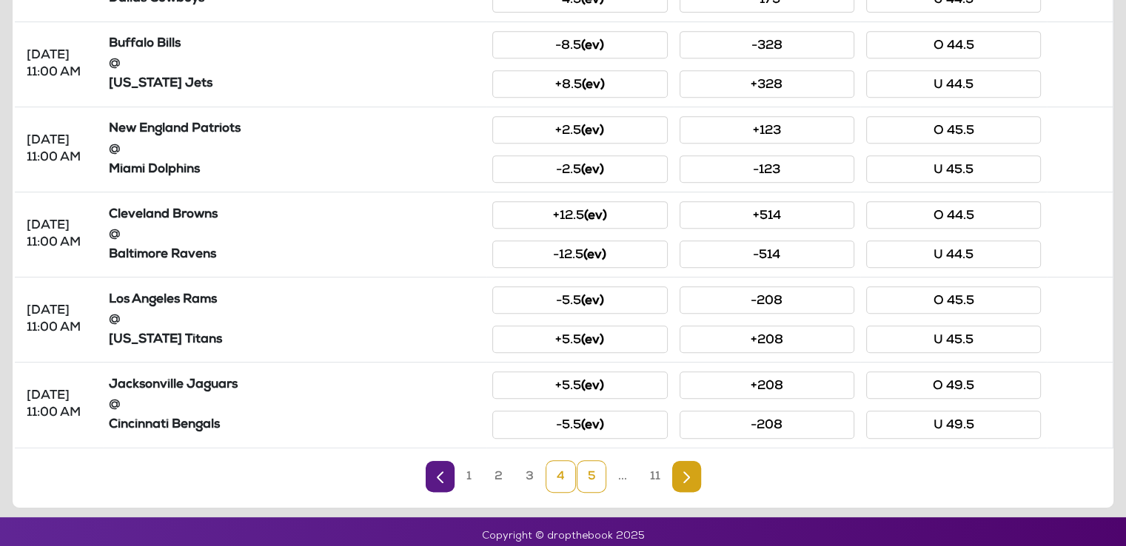
click at [592, 465] on link "5" at bounding box center [592, 476] width 30 height 33
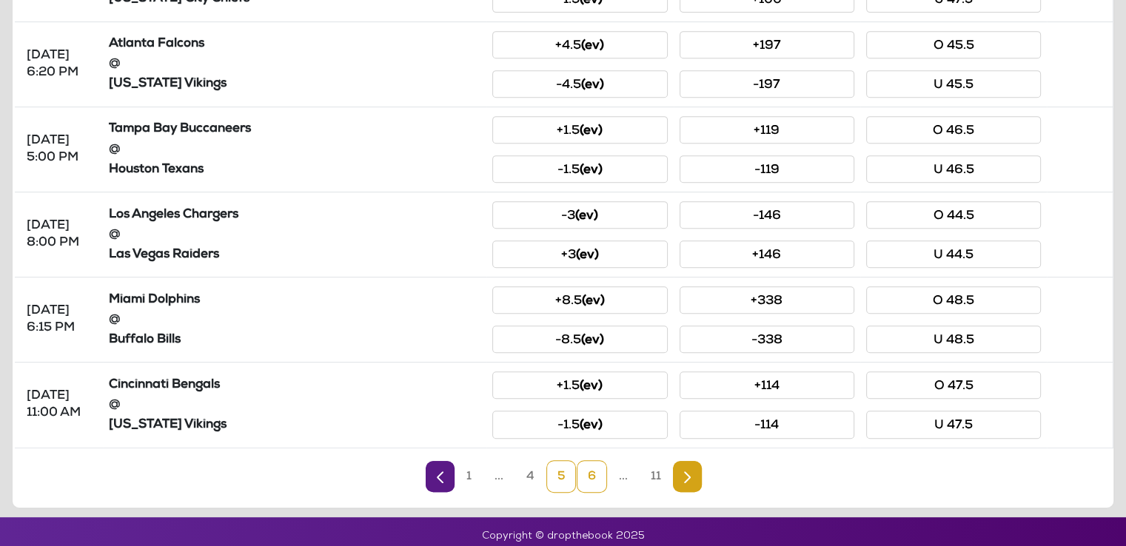
click at [592, 467] on link "6" at bounding box center [592, 476] width 30 height 33
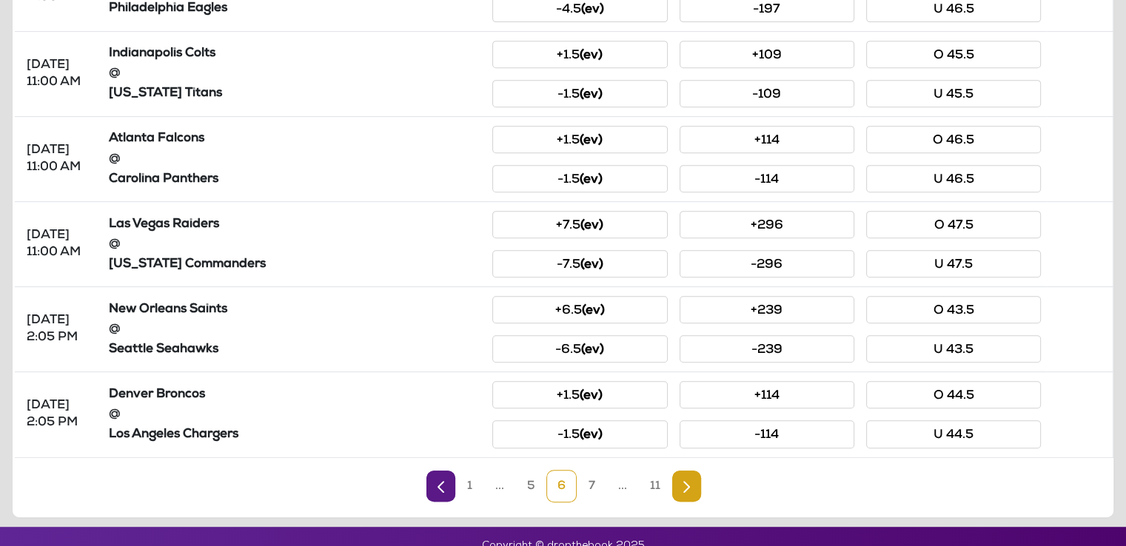
scroll to position [690, 0]
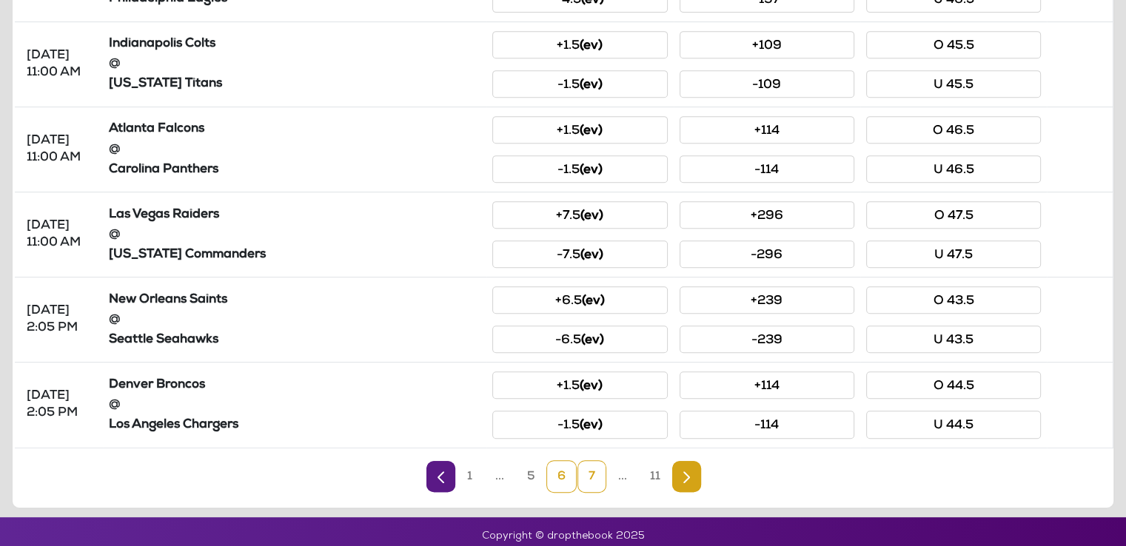
click at [589, 463] on link "7" at bounding box center [591, 476] width 29 height 33
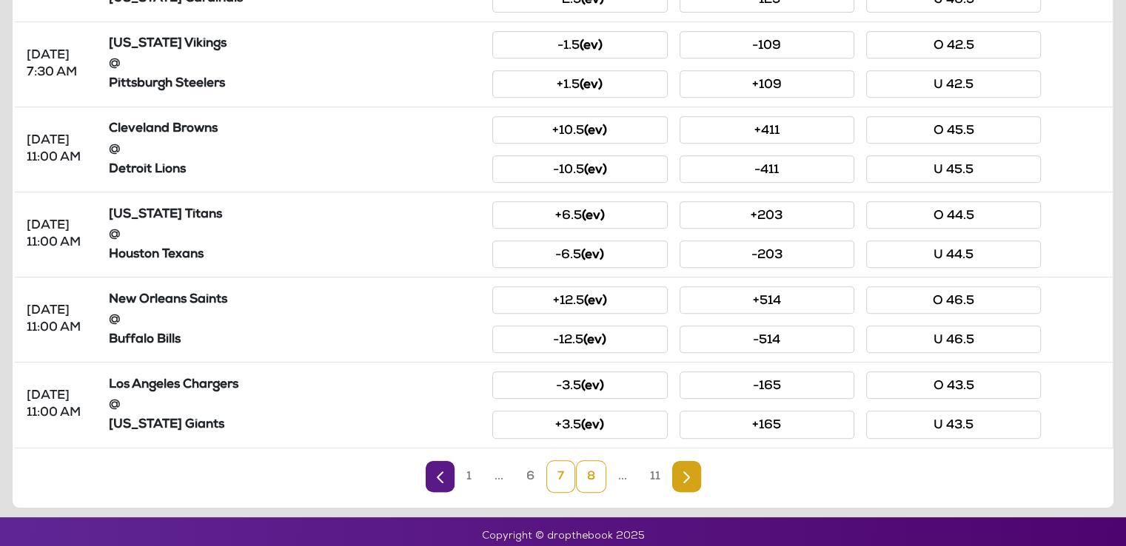
click at [597, 470] on link "8" at bounding box center [591, 476] width 30 height 33
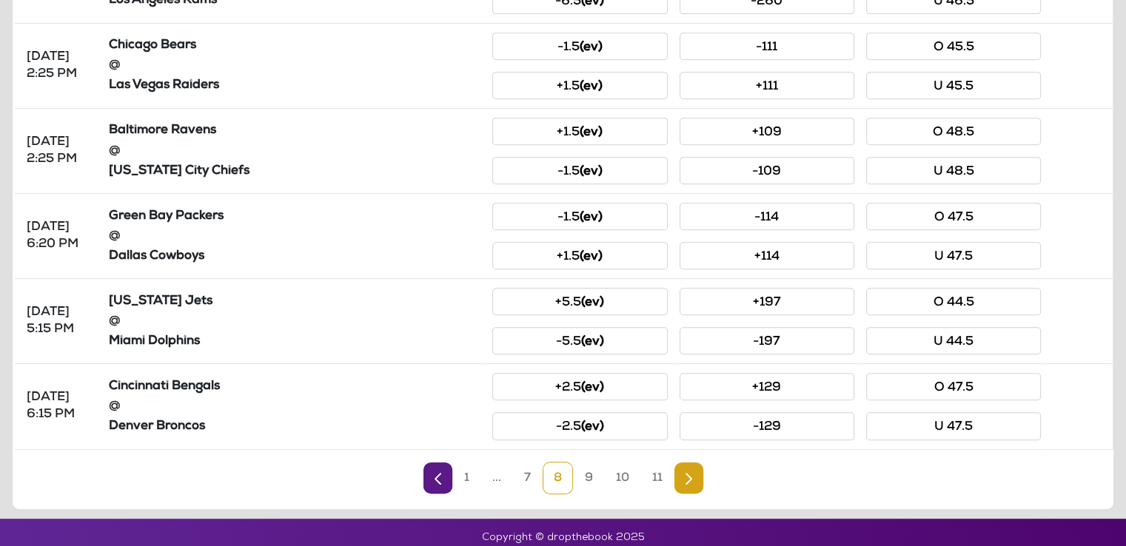
scroll to position [687, 0]
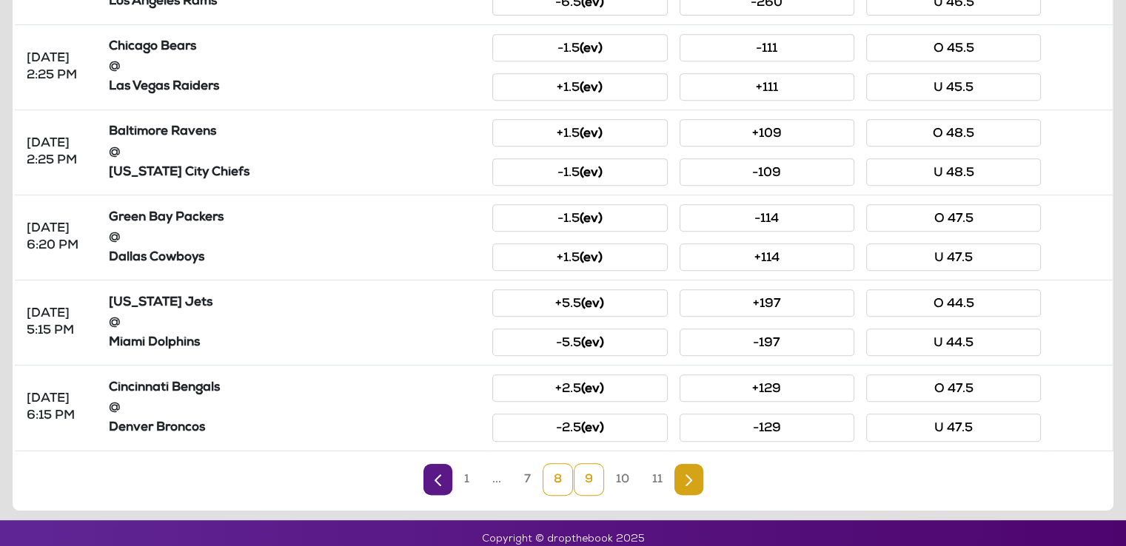
click at [584, 472] on link "9" at bounding box center [589, 479] width 30 height 33
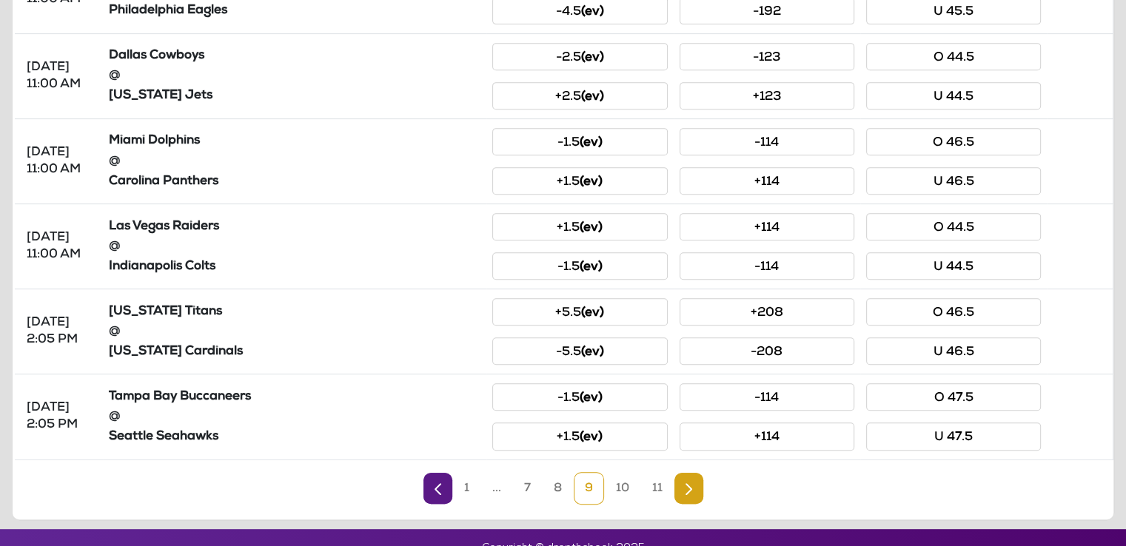
scroll to position [690, 0]
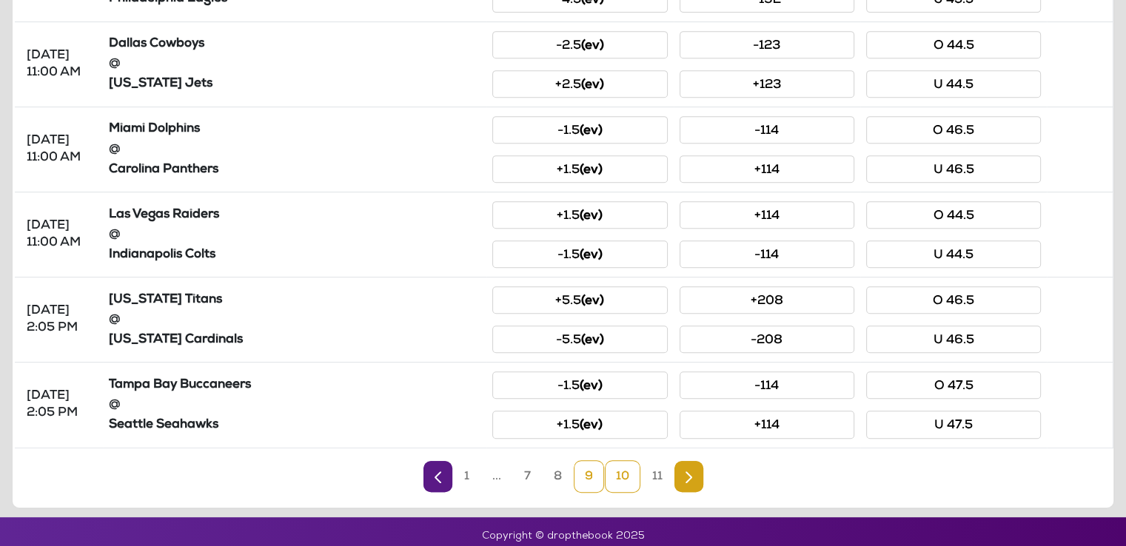
click at [623, 469] on link "10" at bounding box center [623, 476] width 36 height 33
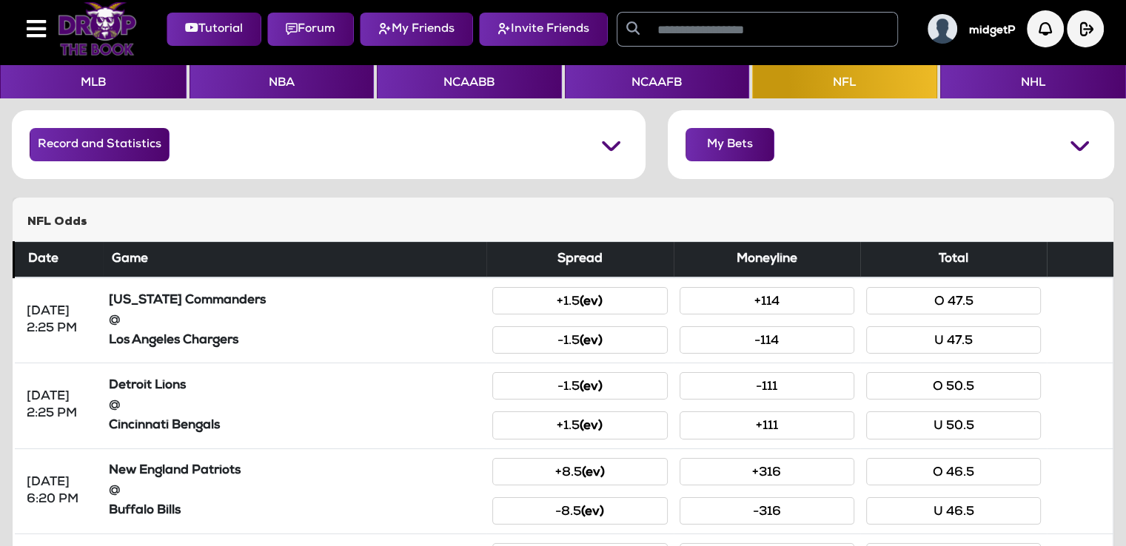
scroll to position [0, 0]
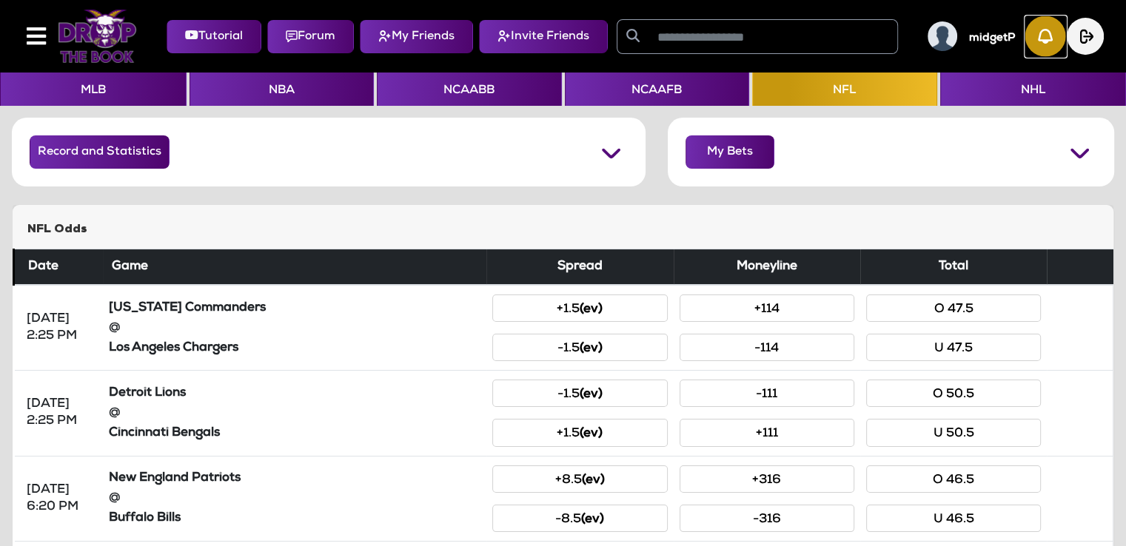
click at [1047, 36] on img "button" at bounding box center [1045, 36] width 41 height 41
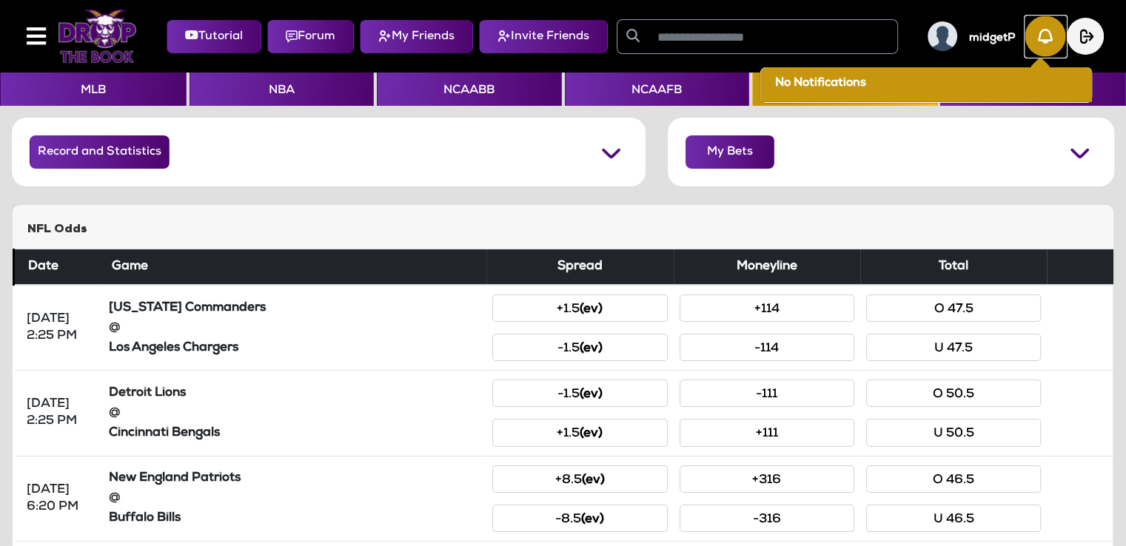
click at [1047, 36] on img "button" at bounding box center [1045, 36] width 41 height 41
